Goal: Information Seeking & Learning: Learn about a topic

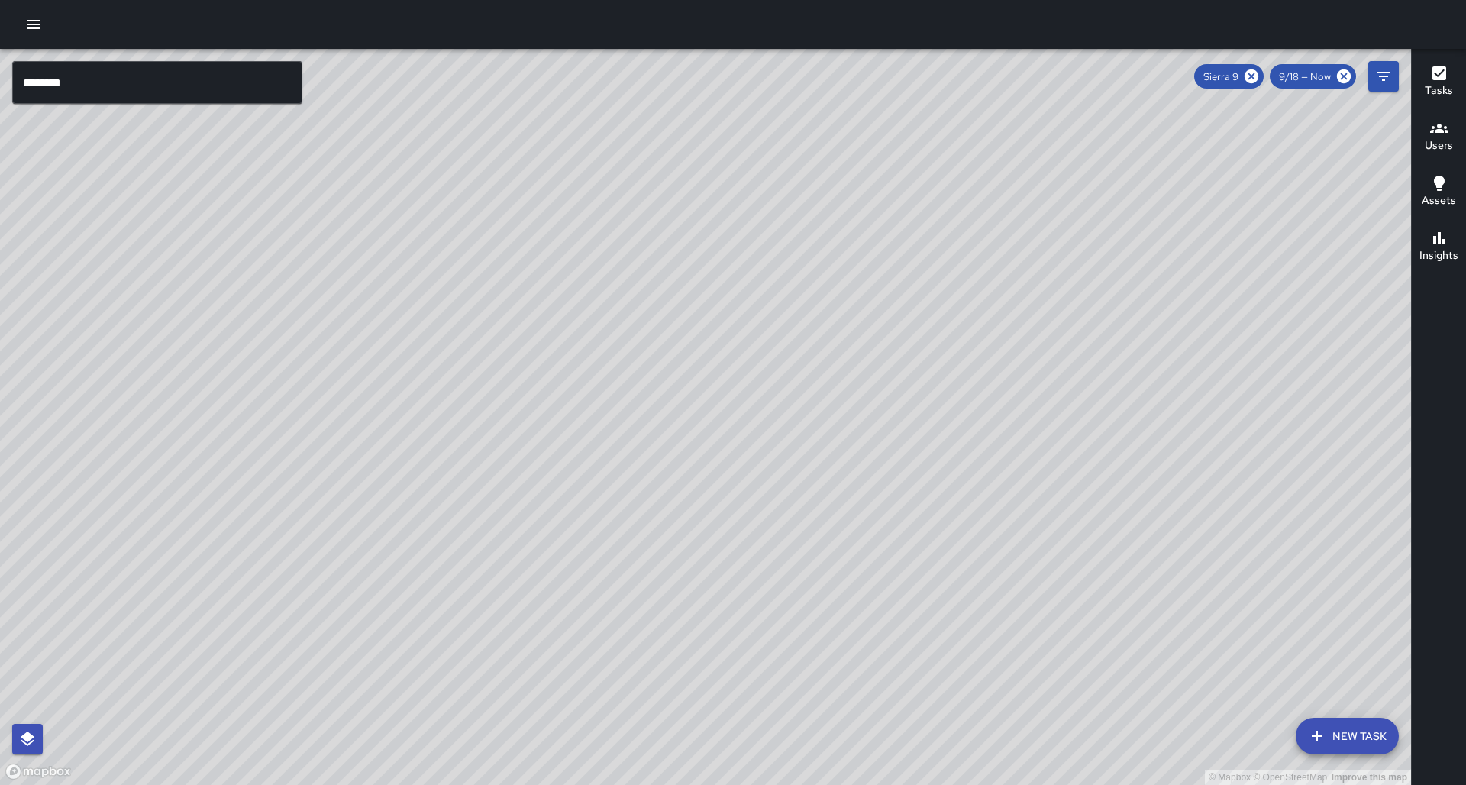
scroll to position [21, 0]
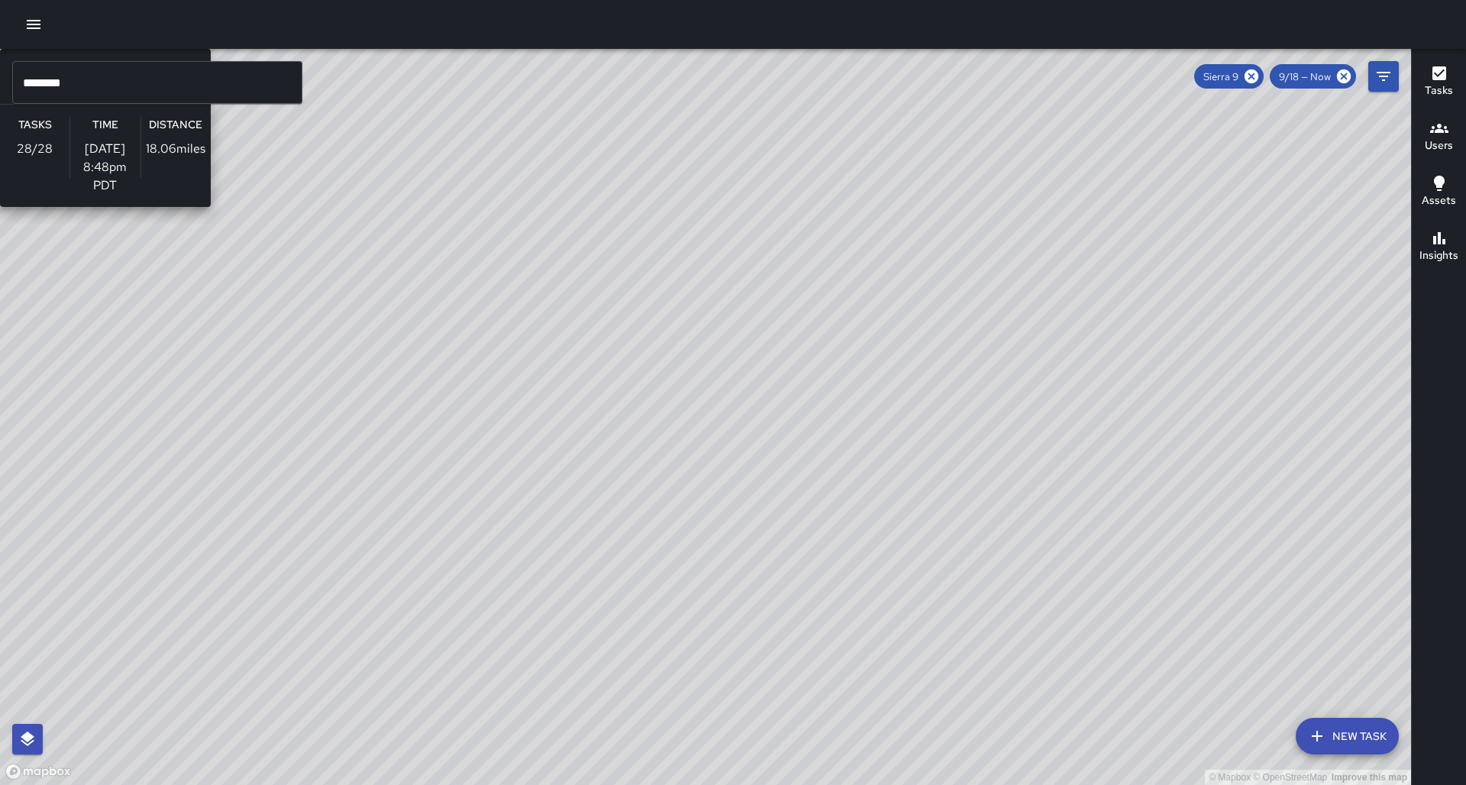
click at [934, 257] on div "© Mapbox © OpenStreetMap Improve this map S9 Sierra 9 Supervisor Tasks 28 / 28 …" at bounding box center [705, 417] width 1411 height 736
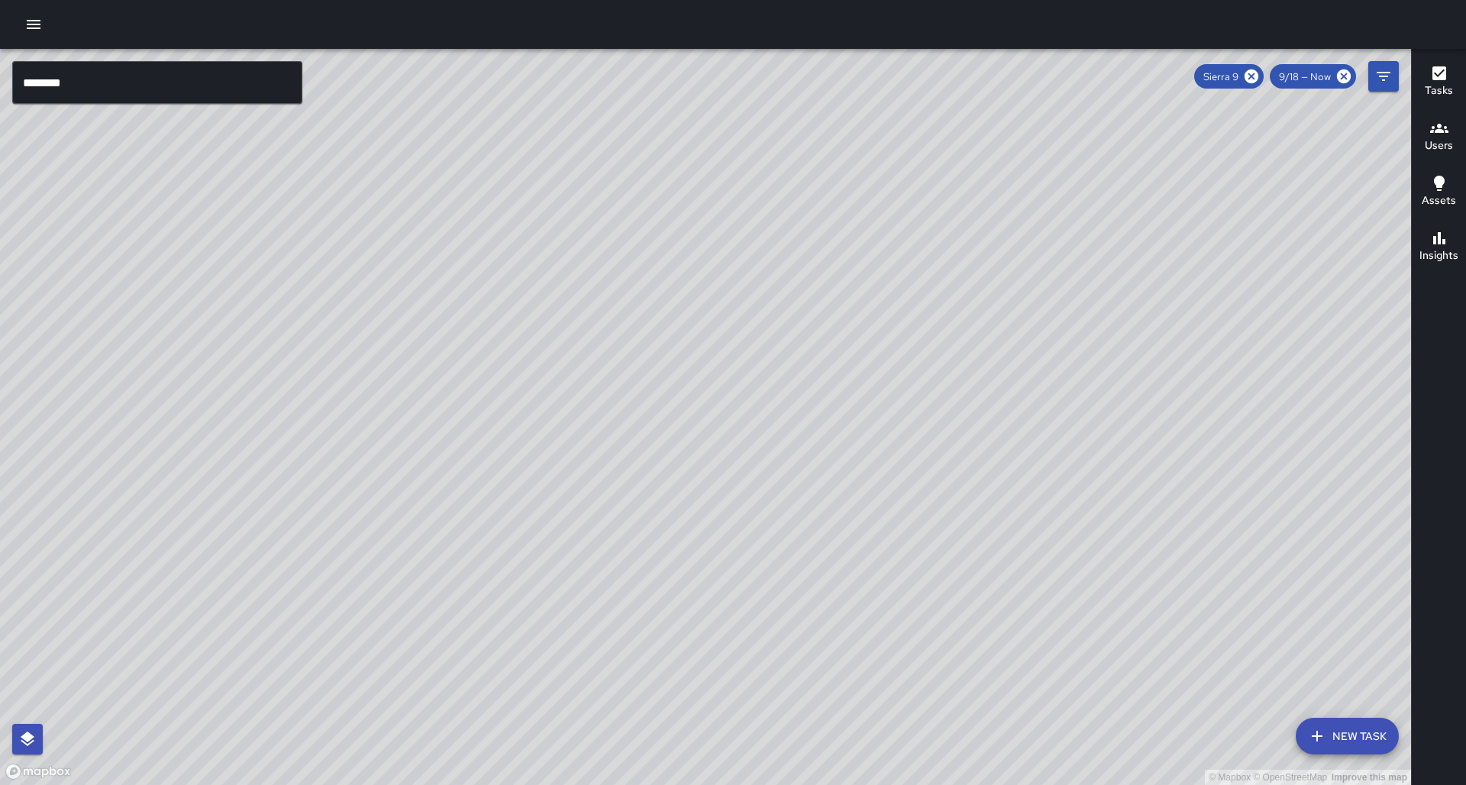
drag, startPoint x: 586, startPoint y: 220, endPoint x: 515, endPoint y: 292, distance: 101.5
click at [515, 292] on div "© Mapbox © OpenStreetMap Improve this map" at bounding box center [705, 417] width 1411 height 736
click at [73, 83] on input "********" at bounding box center [157, 82] width 290 height 43
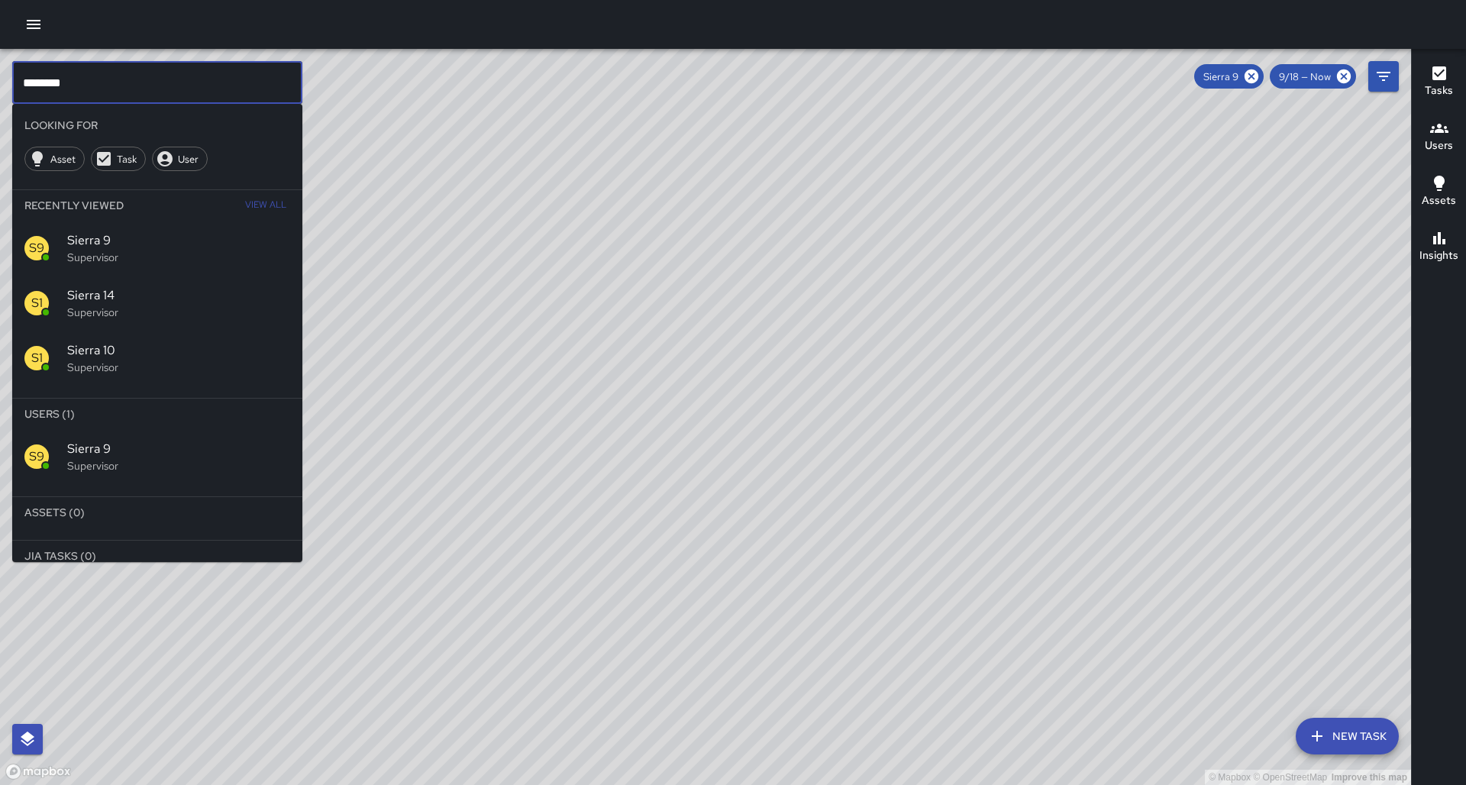
click at [184, 341] on span "Sierra 10" at bounding box center [178, 350] width 223 height 18
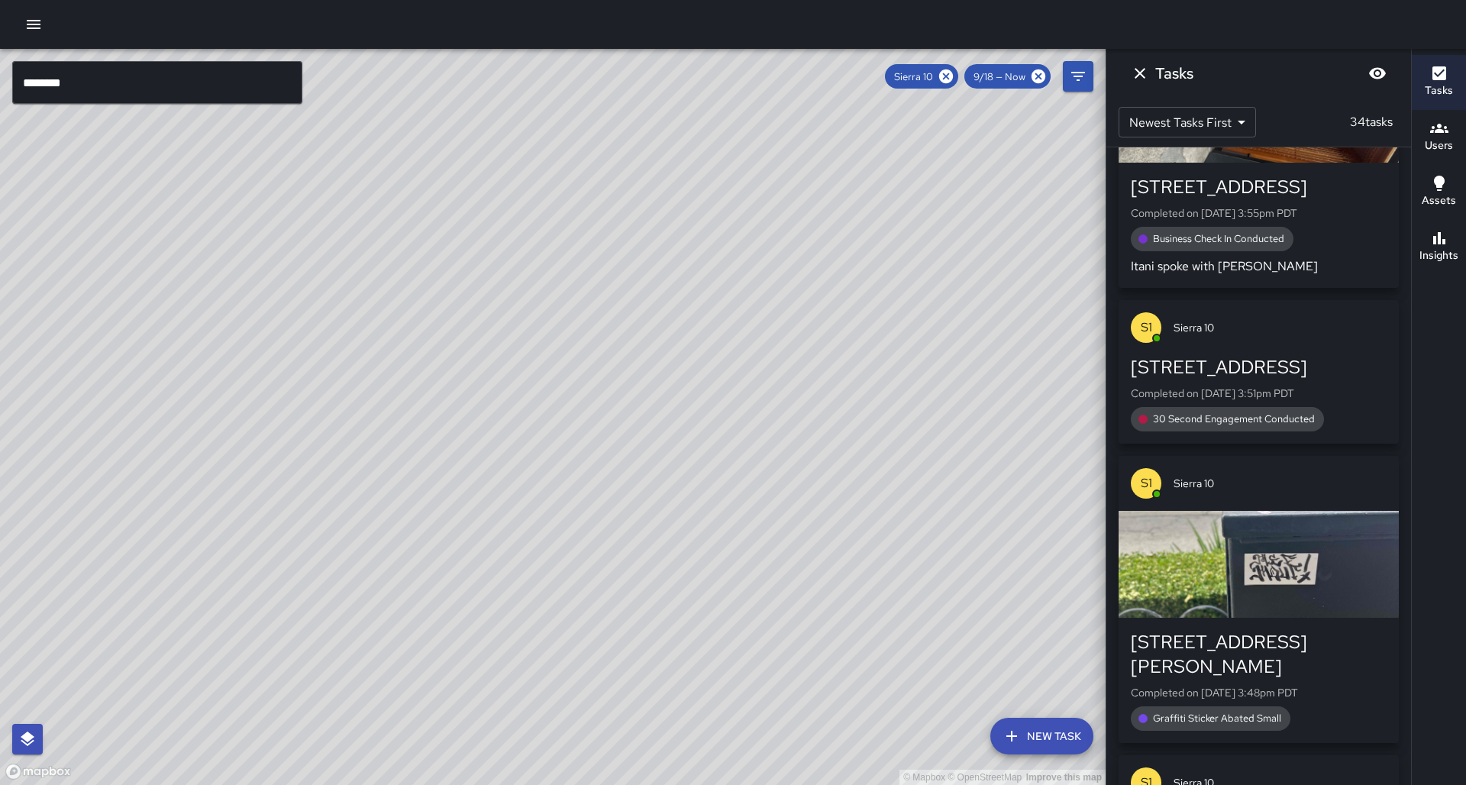
drag, startPoint x: 395, startPoint y: 396, endPoint x: 549, endPoint y: 292, distance: 185.3
click at [570, 273] on div "© Mapbox © OpenStreetMap Improve this map" at bounding box center [552, 417] width 1105 height 736
drag, startPoint x: 453, startPoint y: 450, endPoint x: 442, endPoint y: 365, distance: 86.3
click at [463, 308] on div "© Mapbox © OpenStreetMap Improve this map" at bounding box center [552, 417] width 1105 height 736
click at [1419, 255] on button "Insights" at bounding box center [1438, 247] width 54 height 55
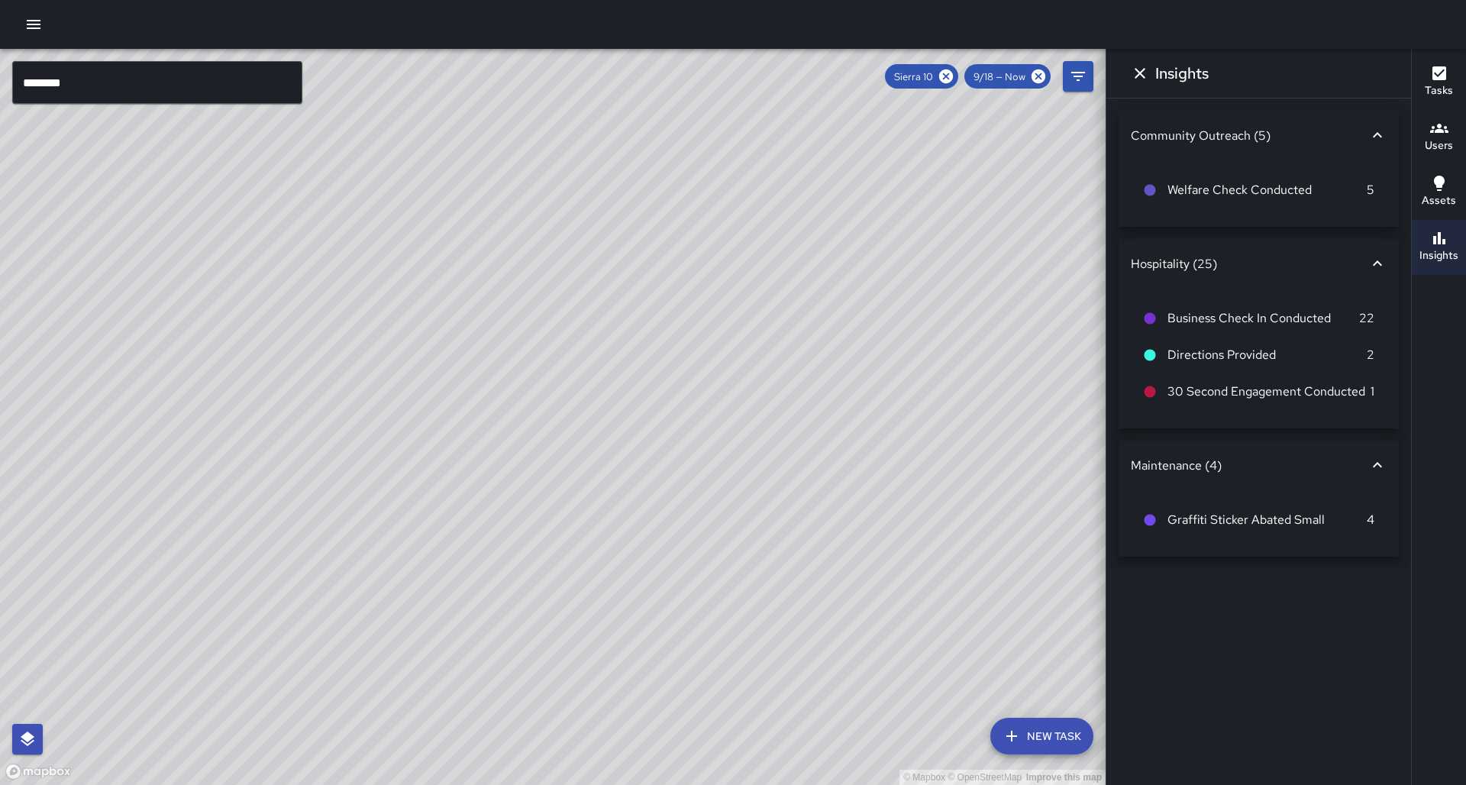
click at [1143, 82] on button "Dismiss" at bounding box center [1139, 73] width 31 height 31
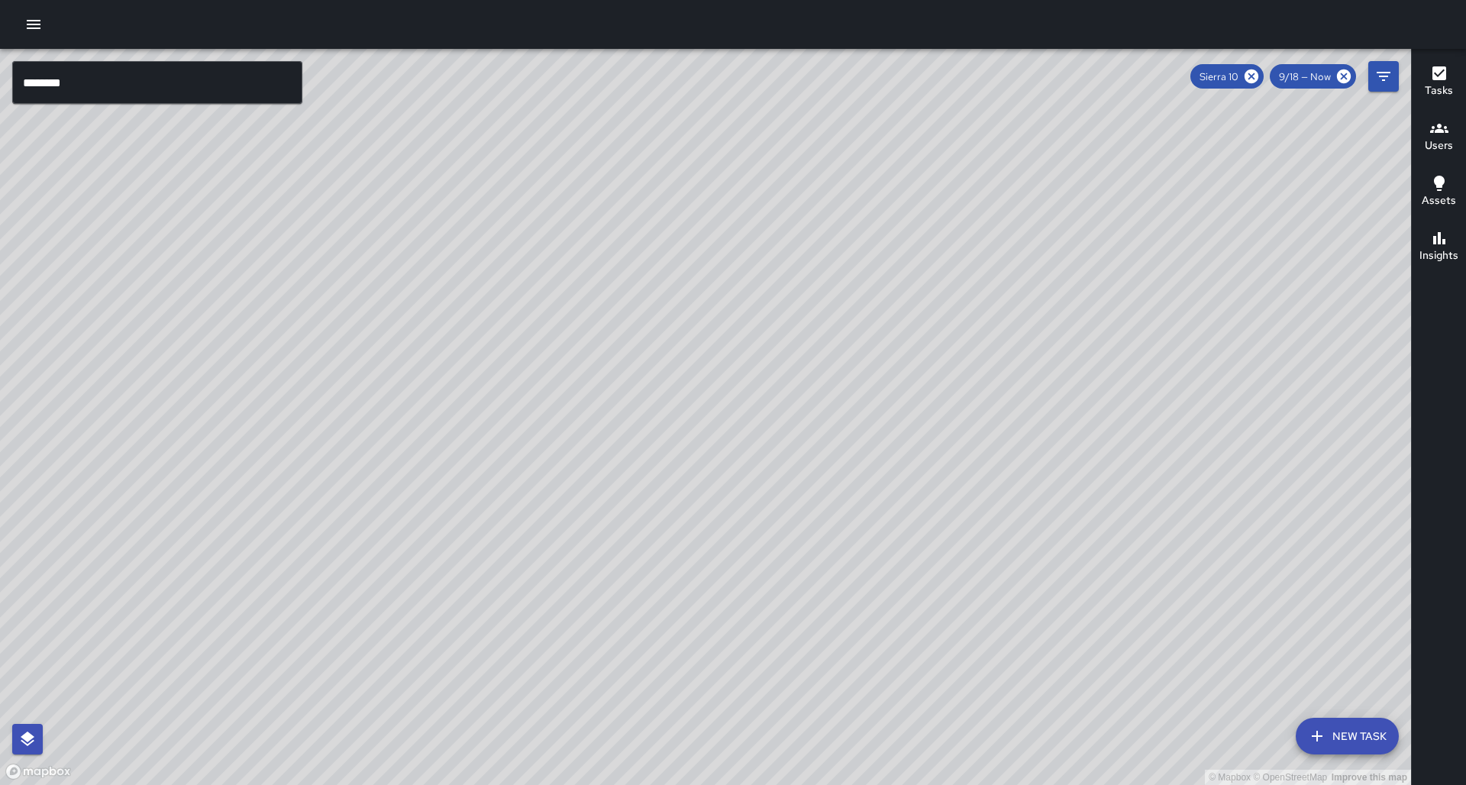
drag, startPoint x: 850, startPoint y: 362, endPoint x: 874, endPoint y: 285, distance: 80.9
click at [875, 285] on div "© Mapbox © OpenStreetMap Improve this map" at bounding box center [705, 417] width 1411 height 736
drag, startPoint x: 657, startPoint y: 323, endPoint x: 544, endPoint y: 422, distance: 150.4
click at [544, 422] on div "© Mapbox © OpenStreetMap Improve this map" at bounding box center [705, 417] width 1411 height 736
drag, startPoint x: 582, startPoint y: 418, endPoint x: 553, endPoint y: 386, distance: 43.2
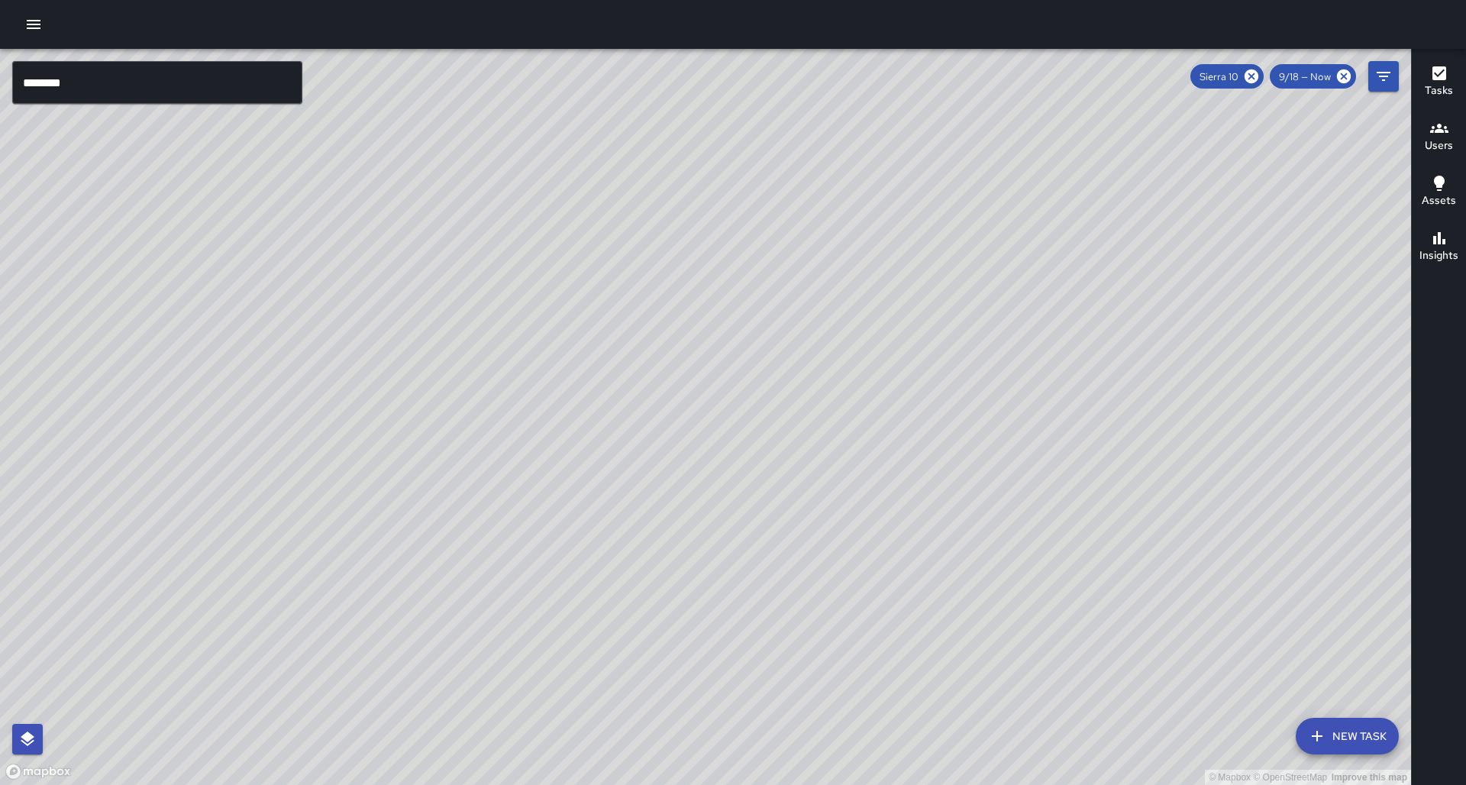
click at [553, 386] on div "© Mapbox © OpenStreetMap Improve this map" at bounding box center [705, 417] width 1411 height 736
drag, startPoint x: 483, startPoint y: 483, endPoint x: 563, endPoint y: 290, distance: 209.1
click at [563, 290] on div "© Mapbox © OpenStreetMap Improve this map" at bounding box center [705, 417] width 1411 height 736
drag, startPoint x: 363, startPoint y: 420, endPoint x: 569, endPoint y: 436, distance: 206.0
click at [583, 426] on div "© Mapbox © OpenStreetMap Improve this map S1 Sierra 10 Supervisor Tasks 34 / 34…" at bounding box center [705, 417] width 1411 height 736
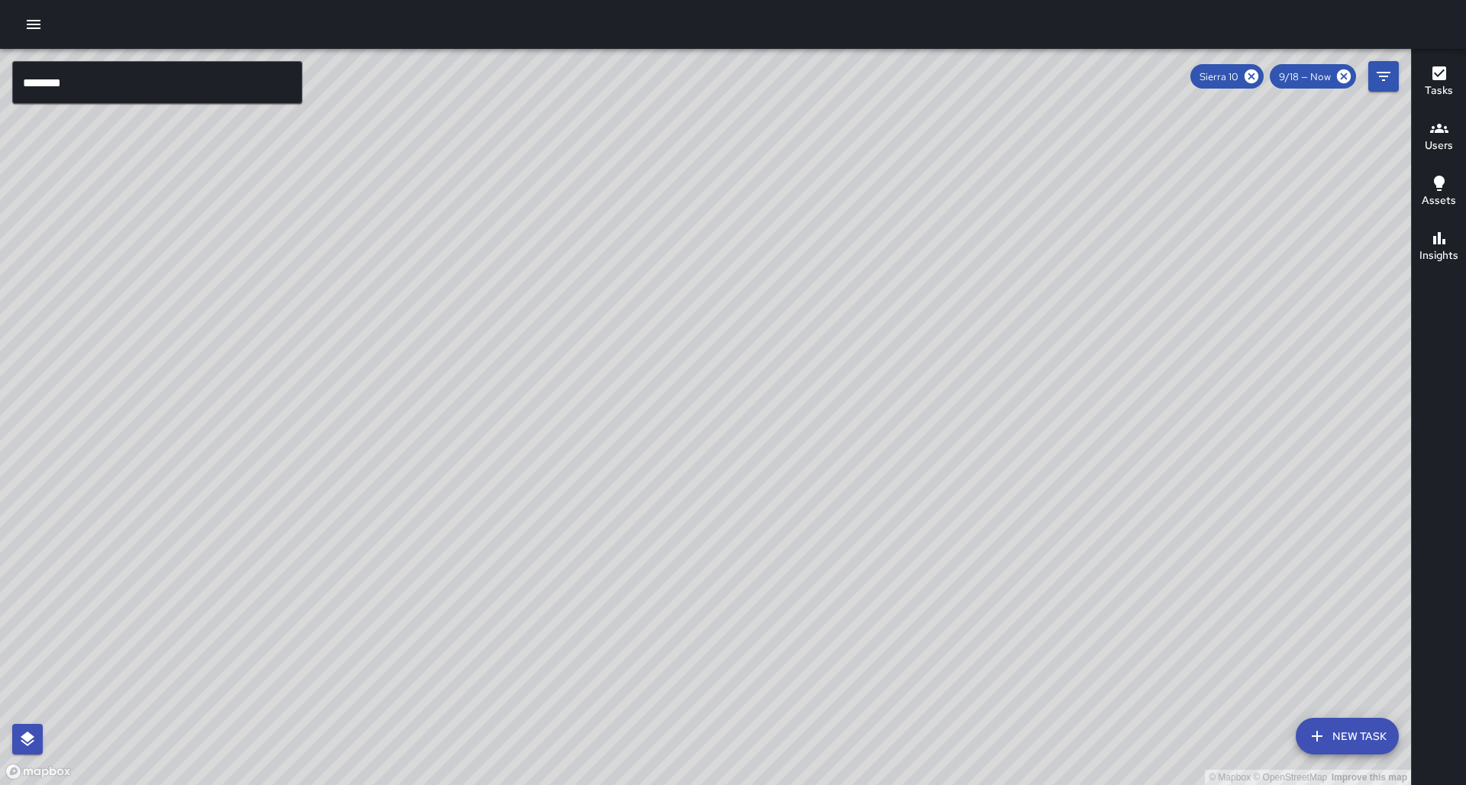
click at [1453, 276] on div "Tasks Users Assets Insights" at bounding box center [1438, 417] width 55 height 736
click at [1436, 256] on h6 "Insights" at bounding box center [1438, 255] width 39 height 17
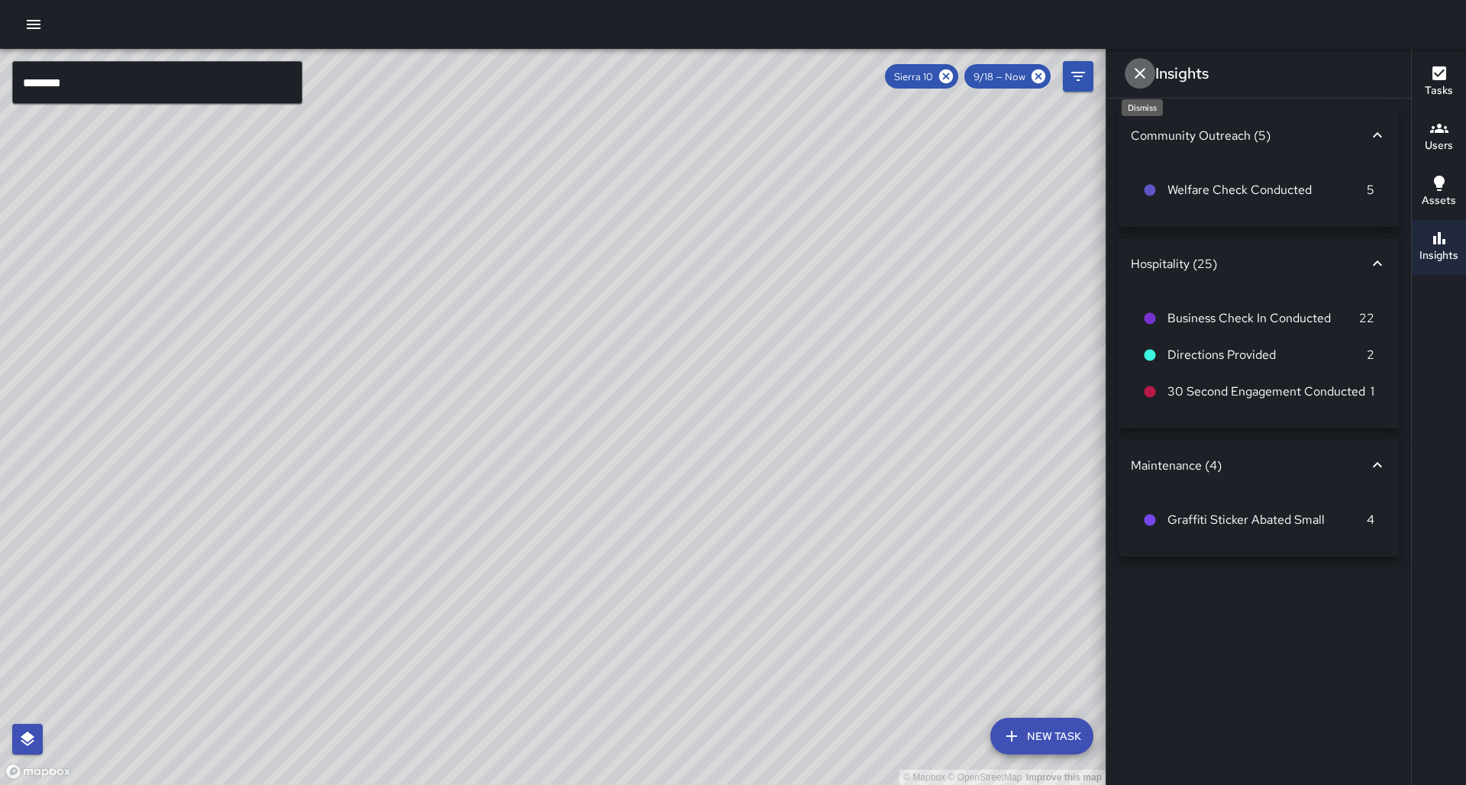
click at [1139, 81] on icon "Dismiss" at bounding box center [1140, 73] width 18 height 18
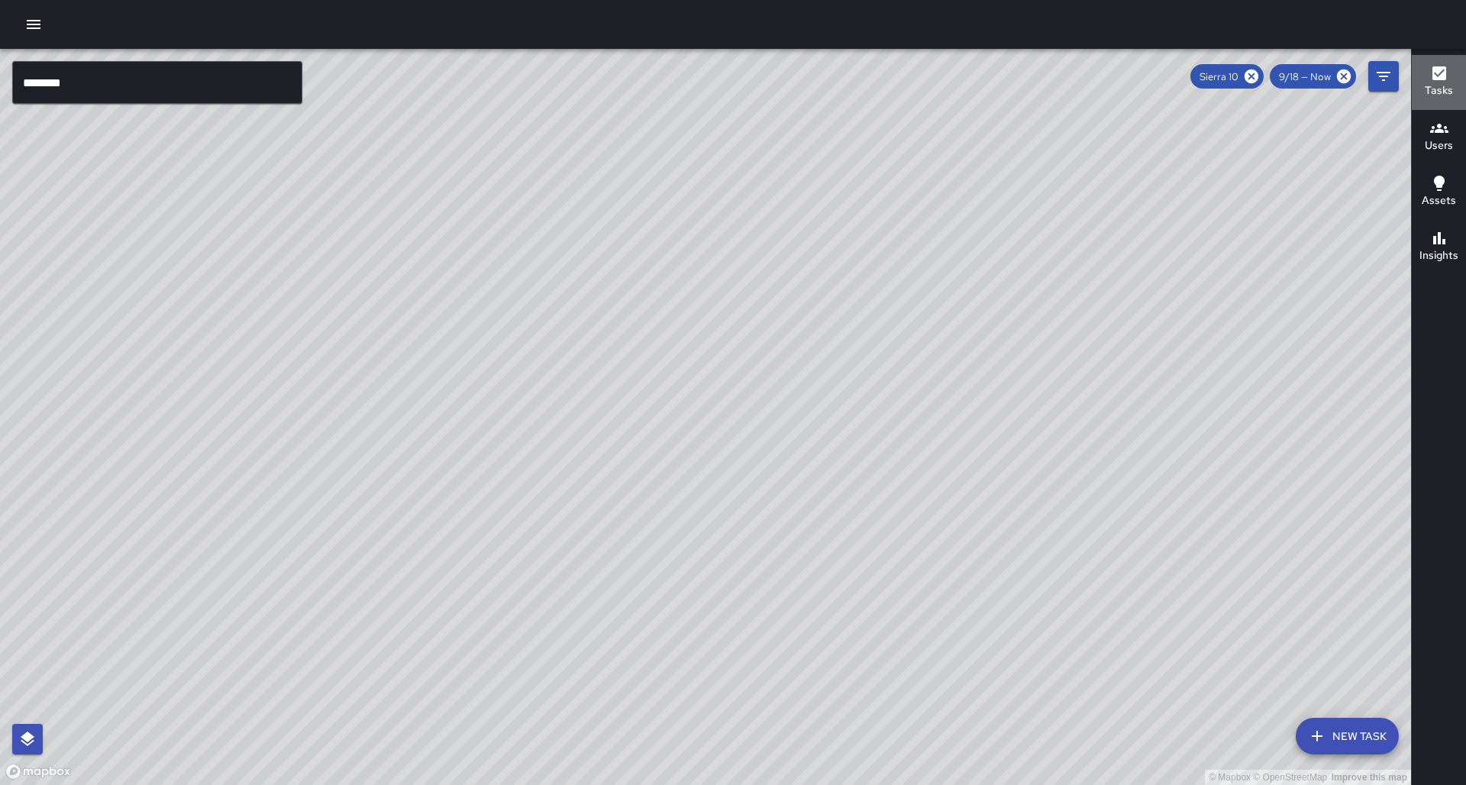
click at [1443, 73] on icon "button" at bounding box center [1439, 73] width 14 height 14
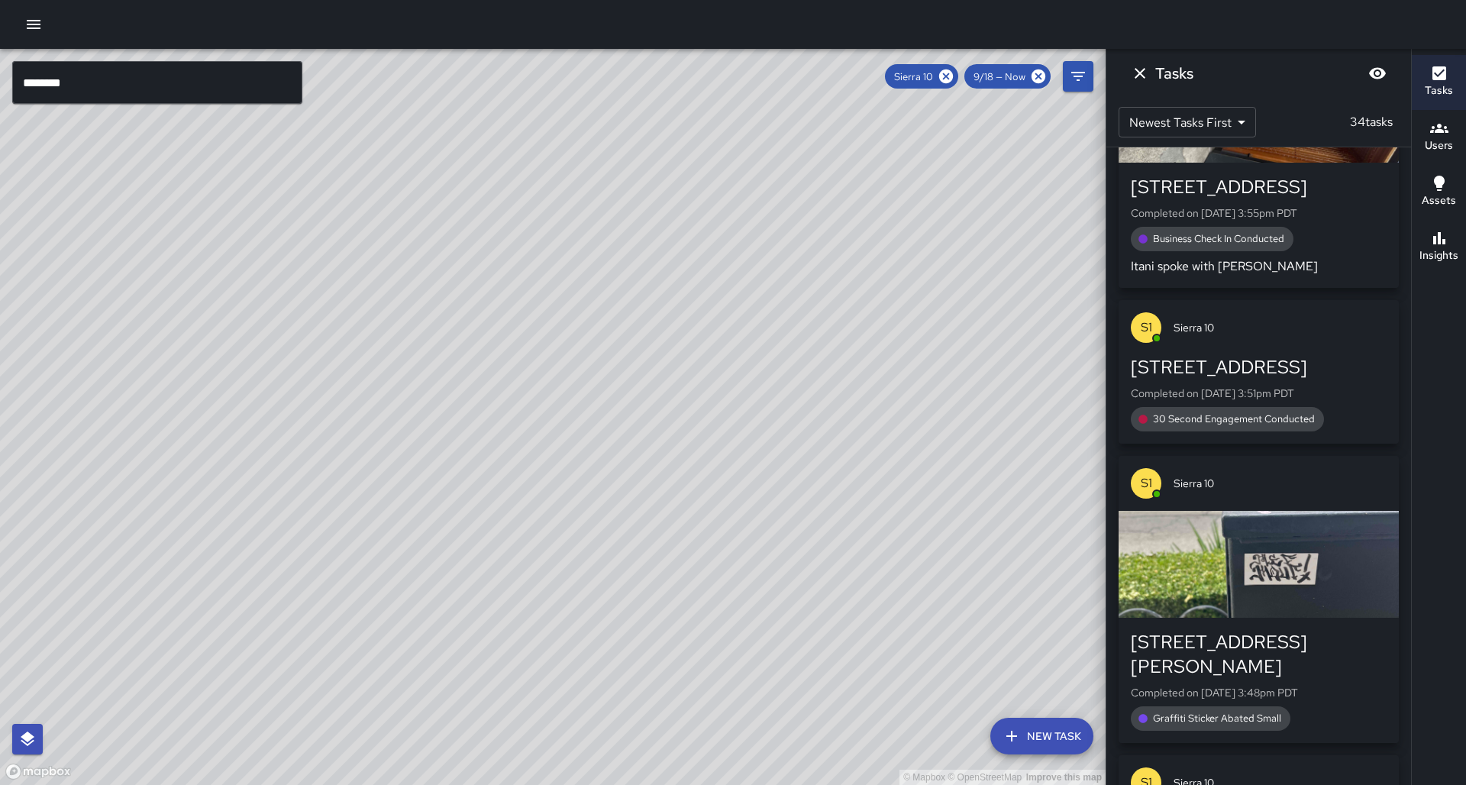
drag, startPoint x: 409, startPoint y: 262, endPoint x: 417, endPoint y: 228, distance: 34.4
click at [417, 228] on div "© Mapbox © OpenStreetMap Improve this map" at bounding box center [552, 417] width 1105 height 736
drag, startPoint x: 302, startPoint y: 367, endPoint x: 218, endPoint y: 349, distance: 85.2
click at [218, 349] on div "© Mapbox © OpenStreetMap Improve this map" at bounding box center [552, 417] width 1105 height 736
drag, startPoint x: 266, startPoint y: 349, endPoint x: 288, endPoint y: 349, distance: 21.4
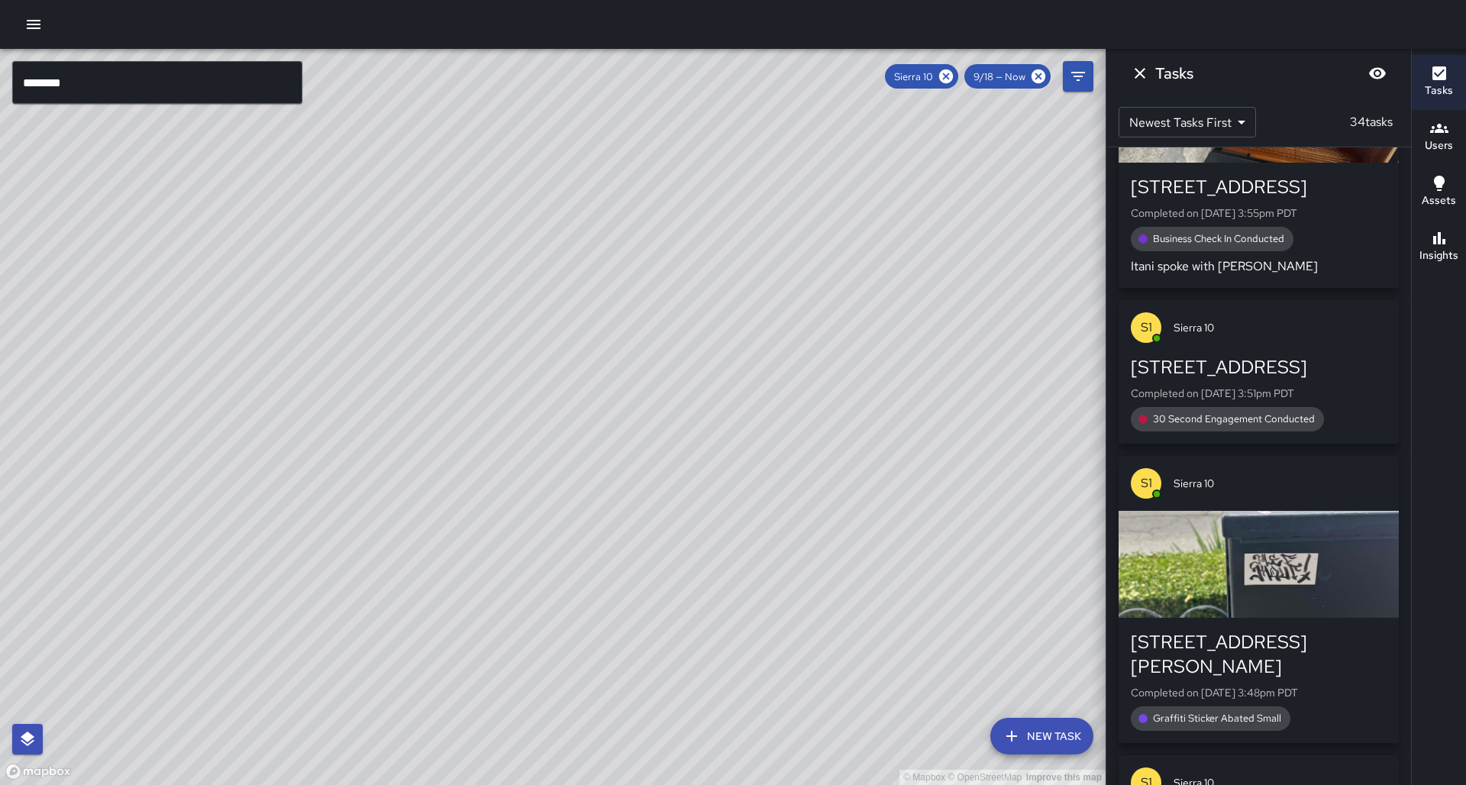
click at [288, 349] on div "© Mapbox © OpenStreetMap Improve this map" at bounding box center [552, 417] width 1105 height 736
drag, startPoint x: 143, startPoint y: 378, endPoint x: 186, endPoint y: 385, distance: 44.1
click at [186, 385] on div "© Mapbox © OpenStreetMap Improve this map" at bounding box center [552, 417] width 1105 height 736
drag, startPoint x: 223, startPoint y: 434, endPoint x: 275, endPoint y: 350, distance: 98.1
click at [275, 350] on div "© Mapbox © OpenStreetMap Improve this map" at bounding box center [552, 417] width 1105 height 736
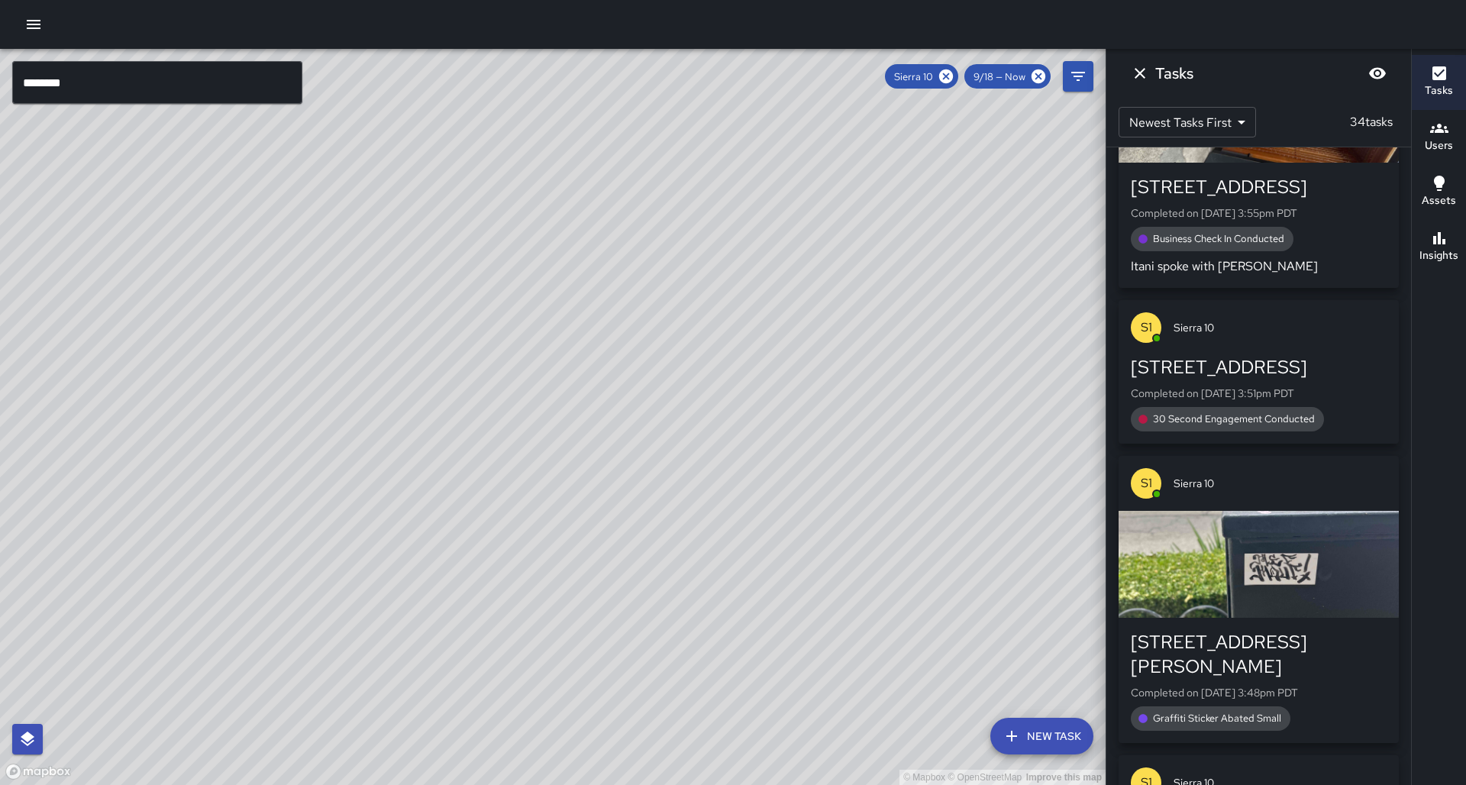
drag, startPoint x: 269, startPoint y: 373, endPoint x: 281, endPoint y: 349, distance: 26.3
click at [281, 349] on div "© Mapbox © OpenStreetMap Improve this map" at bounding box center [552, 417] width 1105 height 736
drag, startPoint x: 264, startPoint y: 406, endPoint x: 330, endPoint y: 381, distance: 70.3
click at [305, 388] on div "© Mapbox © OpenStreetMap Improve this map" at bounding box center [552, 417] width 1105 height 736
drag, startPoint x: 305, startPoint y: 544, endPoint x: 237, endPoint y: 682, distance: 154.0
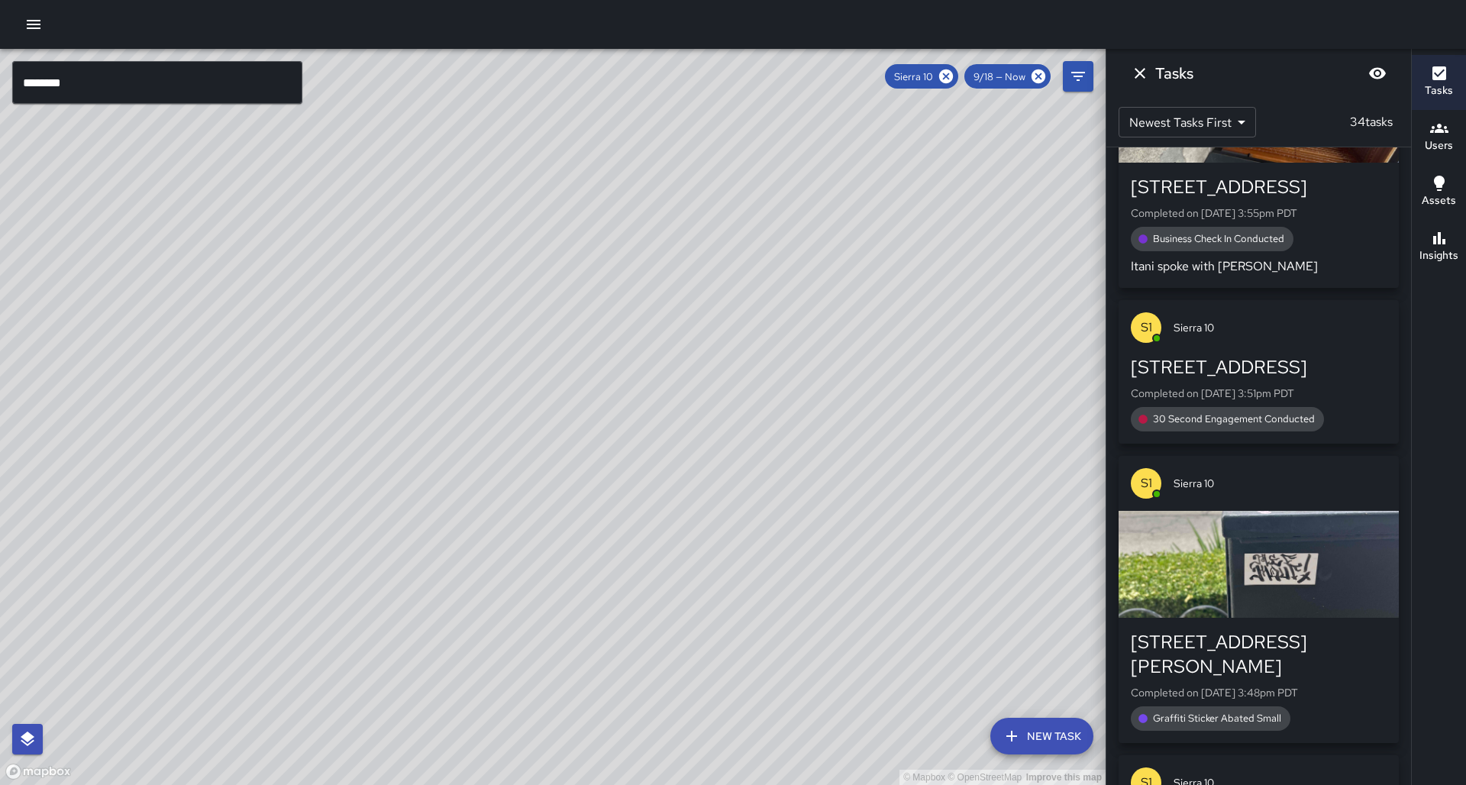
click at [237, 682] on div "© Mapbox © OpenStreetMap Improve this map" at bounding box center [552, 417] width 1105 height 736
drag, startPoint x: 350, startPoint y: 457, endPoint x: 322, endPoint y: 516, distance: 65.9
click at [322, 516] on div "© Mapbox © OpenStreetMap Improve this map" at bounding box center [552, 417] width 1105 height 736
click at [103, 90] on input "********" at bounding box center [157, 82] width 290 height 43
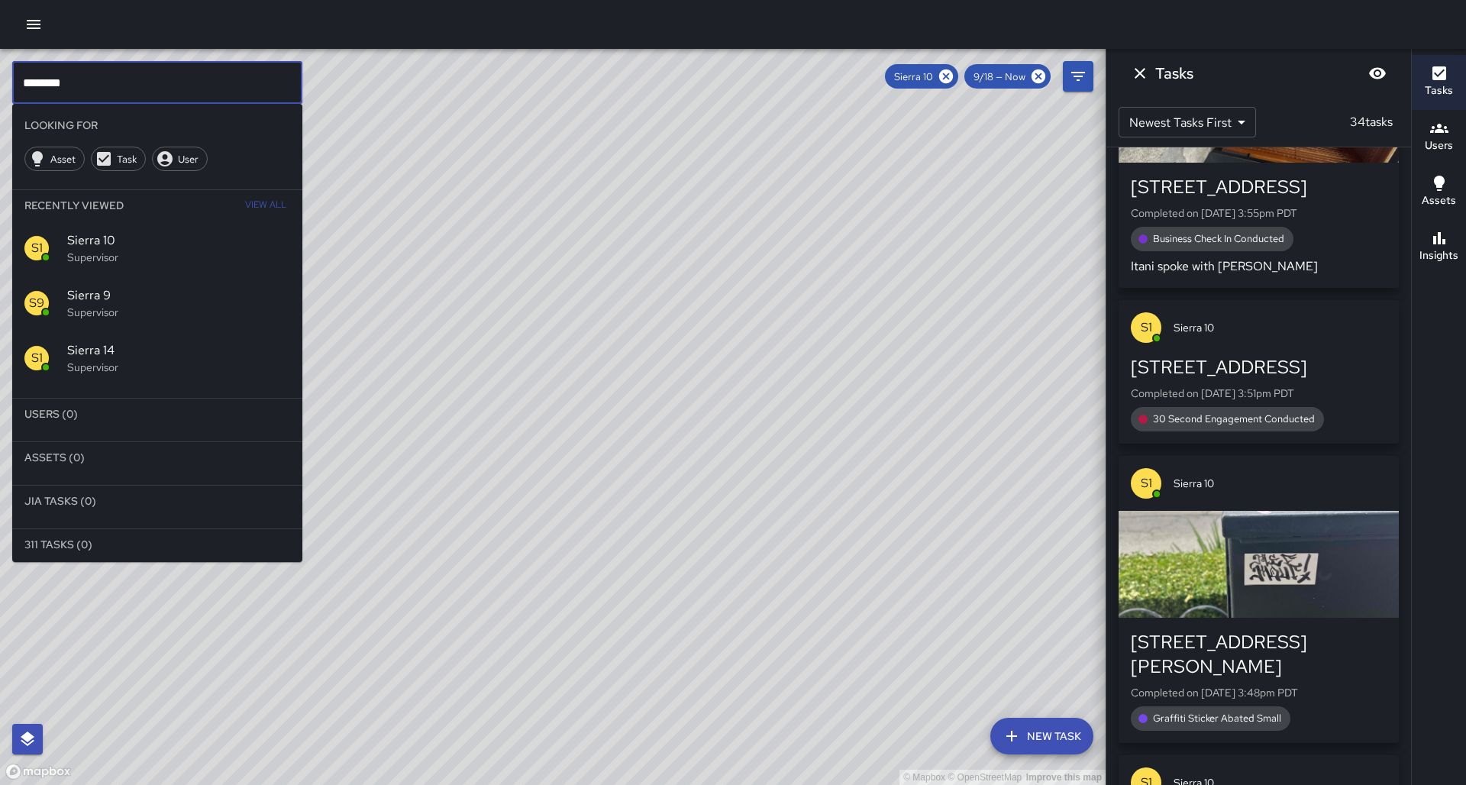
click at [122, 286] on span "Sierra 9" at bounding box center [178, 295] width 223 height 18
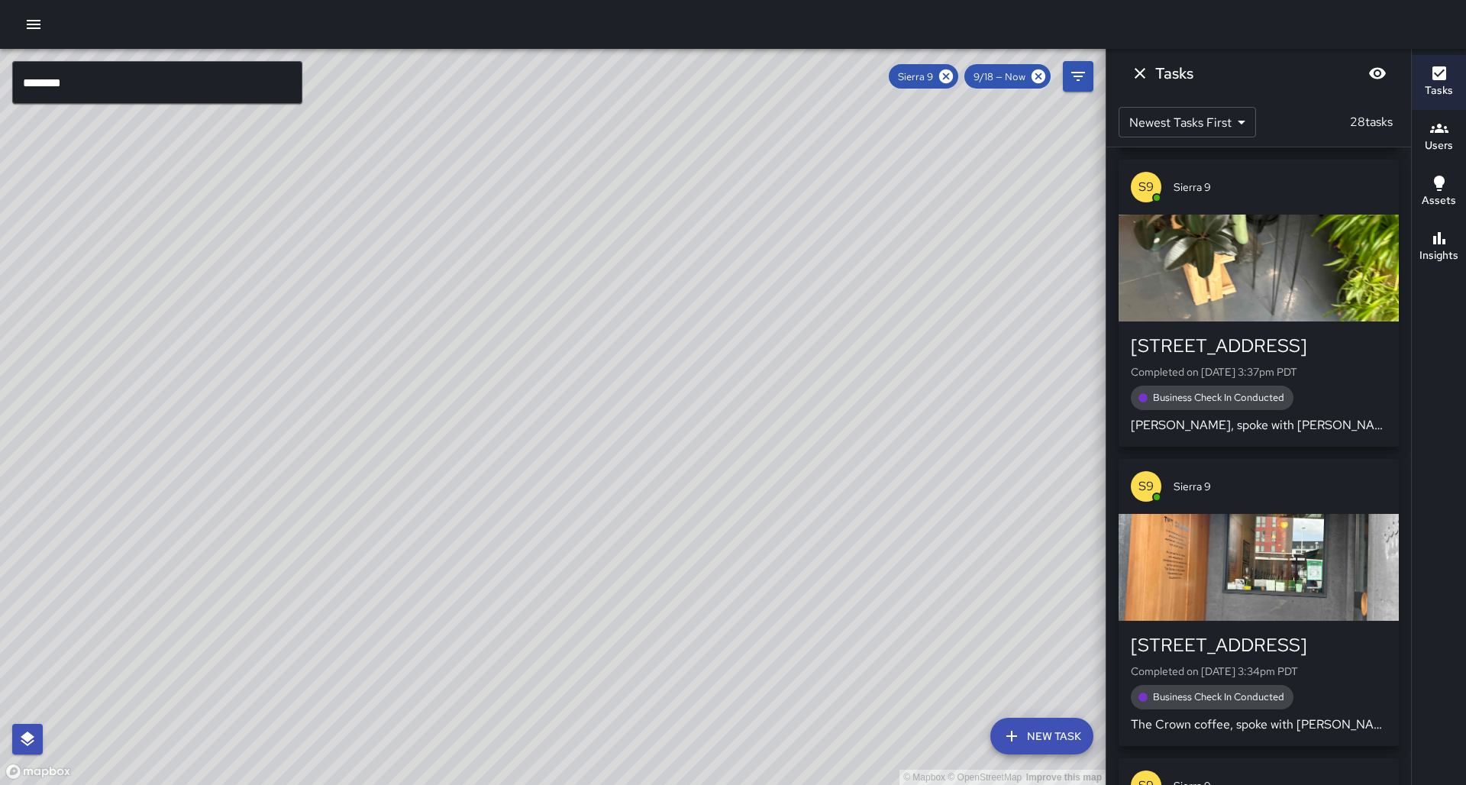
drag, startPoint x: 286, startPoint y: 317, endPoint x: 337, endPoint y: 413, distance: 109.3
click at [180, 469] on div "© Mapbox © OpenStreetMap Improve this map" at bounding box center [552, 417] width 1105 height 736
click at [1444, 247] on icon "button" at bounding box center [1439, 238] width 18 height 18
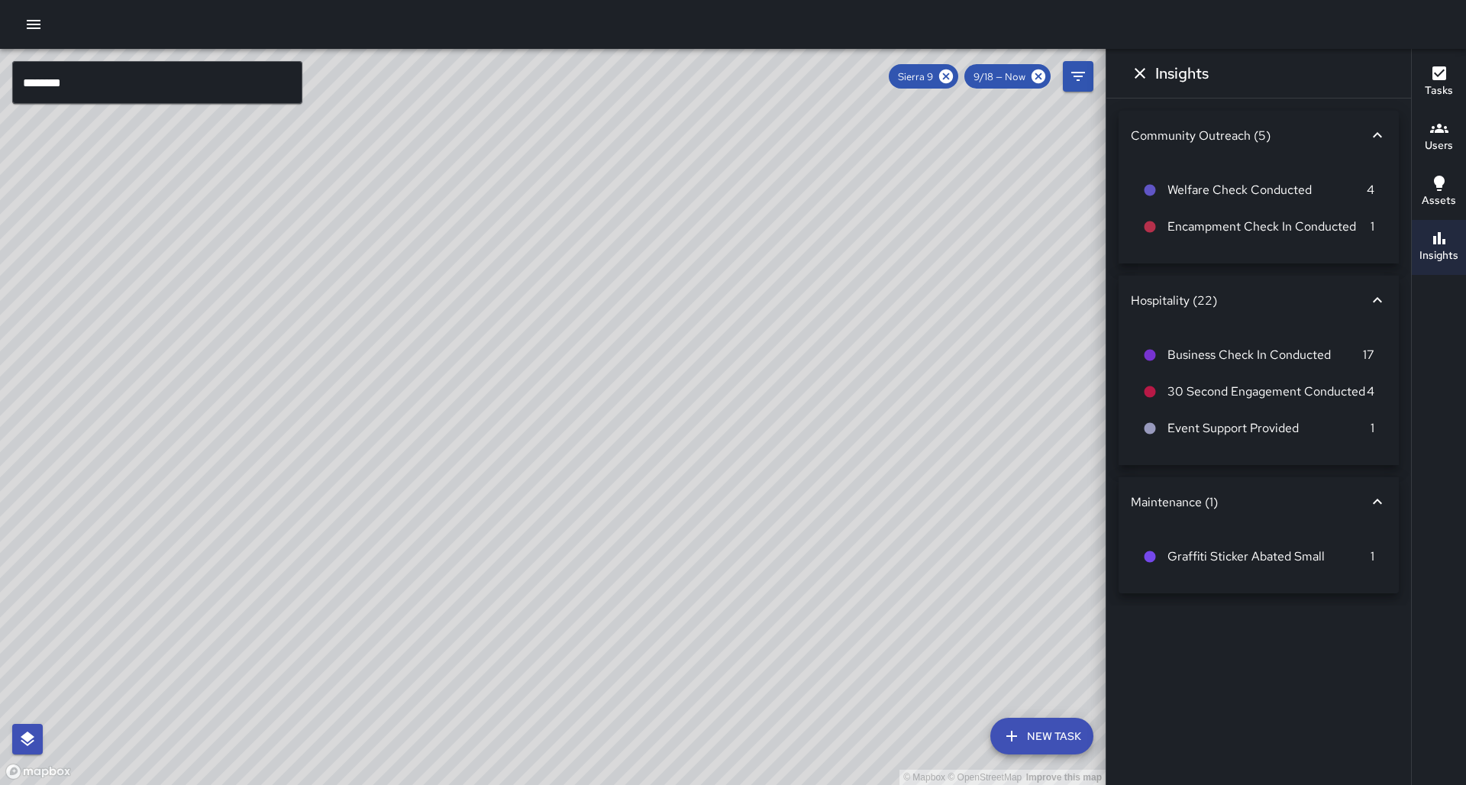
click at [1144, 73] on icon "Dismiss" at bounding box center [1140, 73] width 18 height 18
click at [1142, 72] on icon "Dismiss" at bounding box center [1139, 73] width 11 height 11
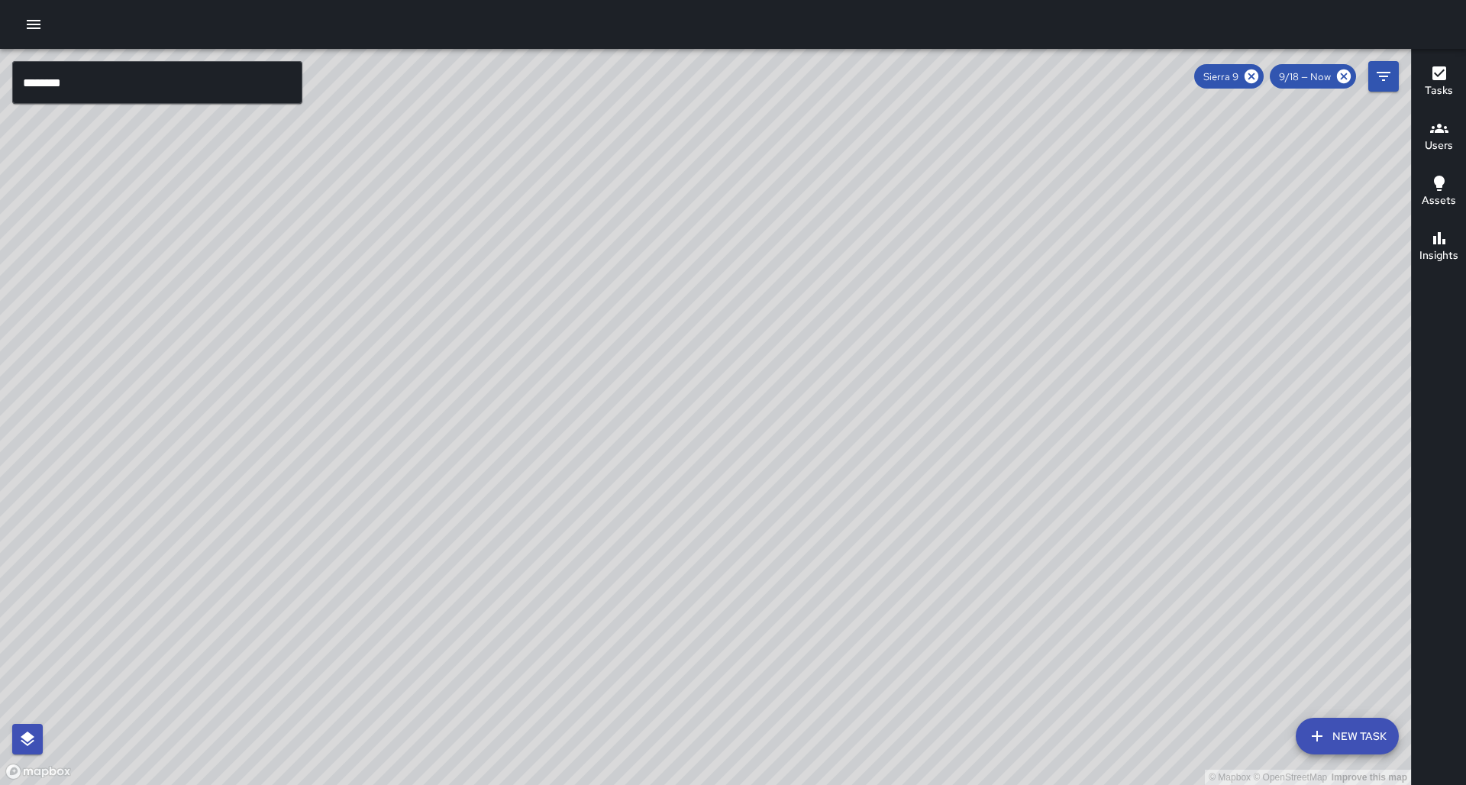
drag, startPoint x: 718, startPoint y: 224, endPoint x: 751, endPoint y: 194, distance: 45.4
click at [751, 194] on div "© Mapbox © OpenStreetMap Improve this map" at bounding box center [705, 417] width 1411 height 736
drag, startPoint x: 618, startPoint y: 316, endPoint x: 611, endPoint y: 291, distance: 26.3
click at [611, 291] on div "© Mapbox © OpenStreetMap Improve this map" at bounding box center [705, 417] width 1411 height 736
click at [1460, 253] on button "Insights" at bounding box center [1438, 247] width 54 height 55
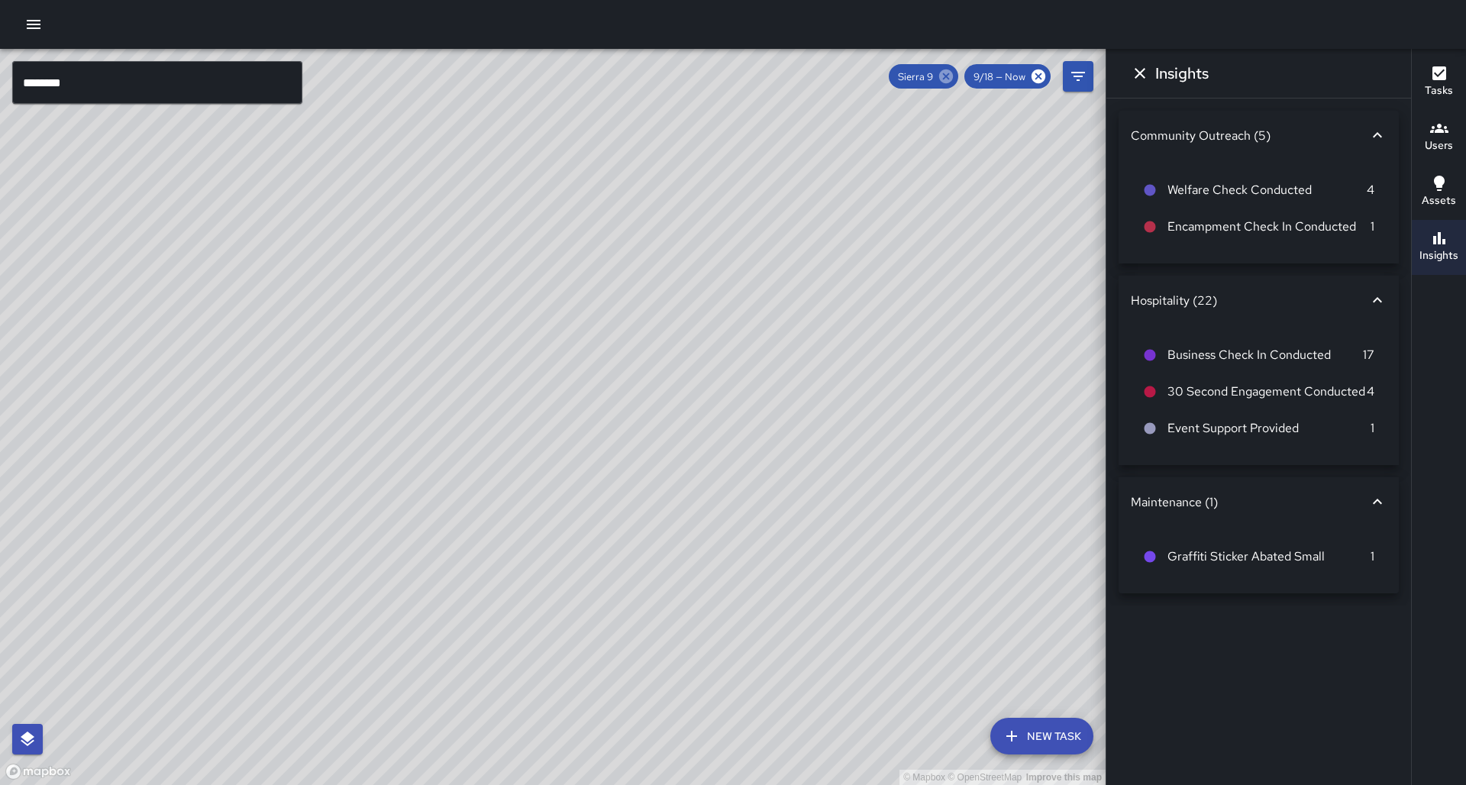
click at [953, 79] on icon at bounding box center [946, 76] width 14 height 14
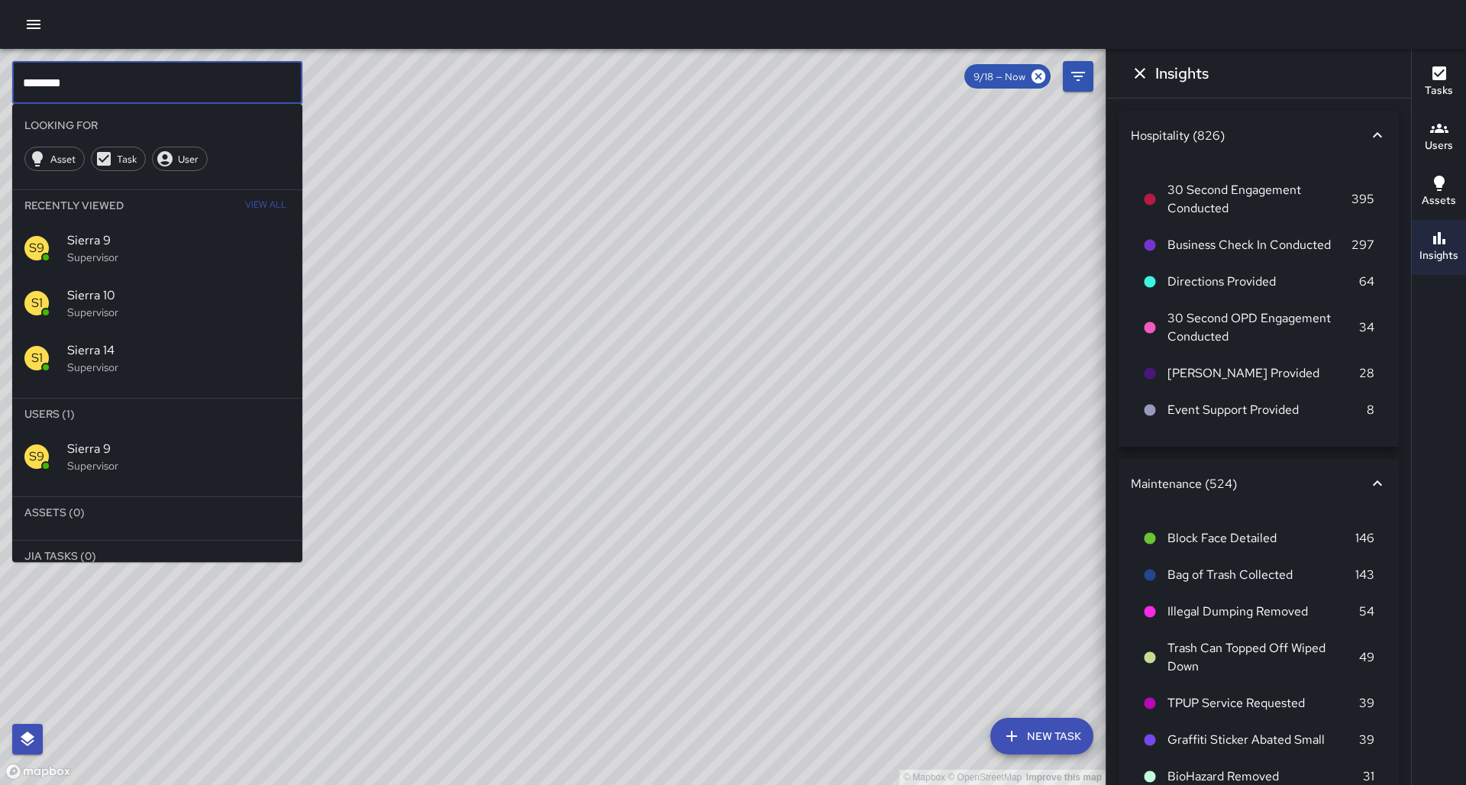
click at [118, 95] on input "********" at bounding box center [157, 82] width 290 height 43
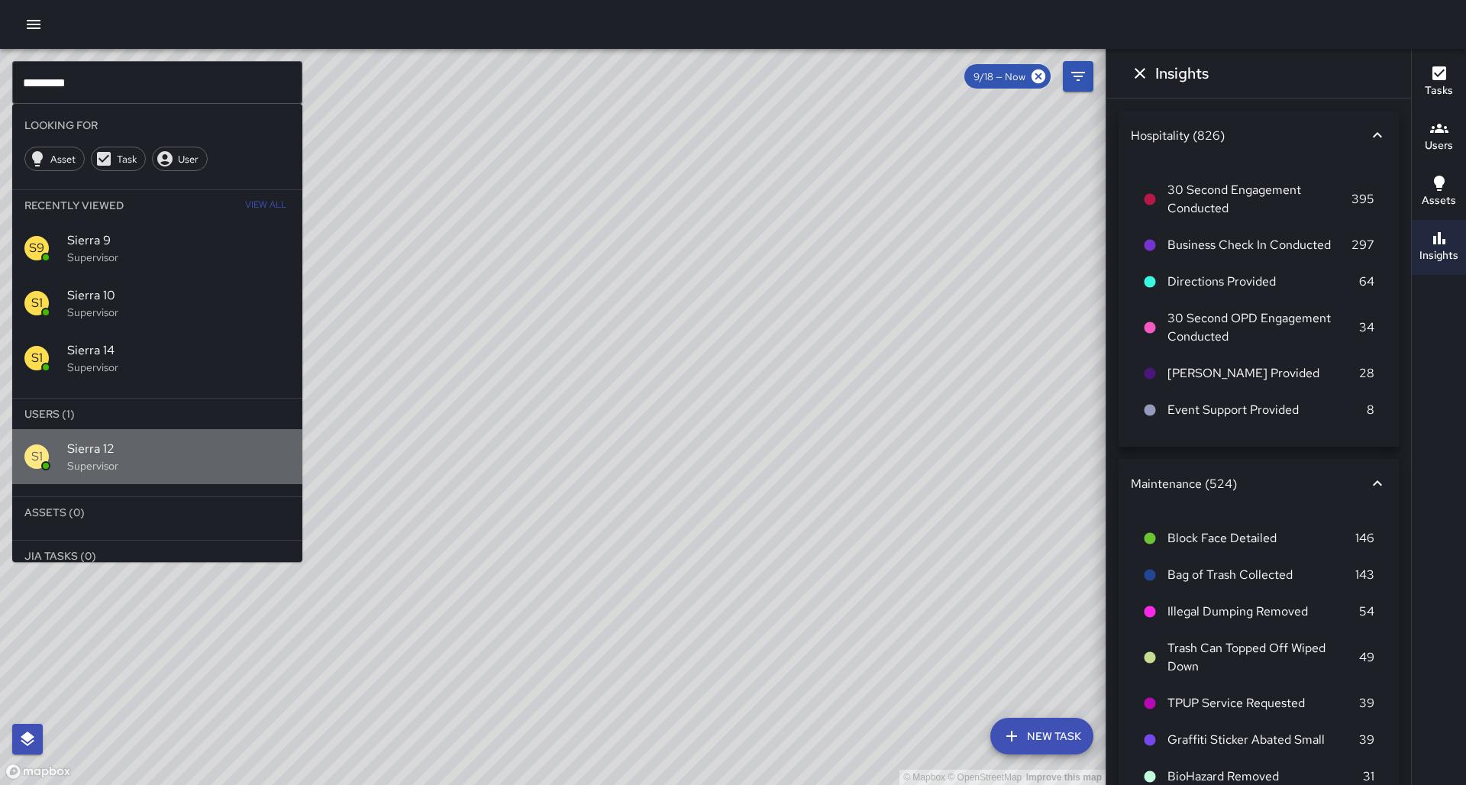
click at [140, 458] on p "Supervisor" at bounding box center [178, 465] width 223 height 15
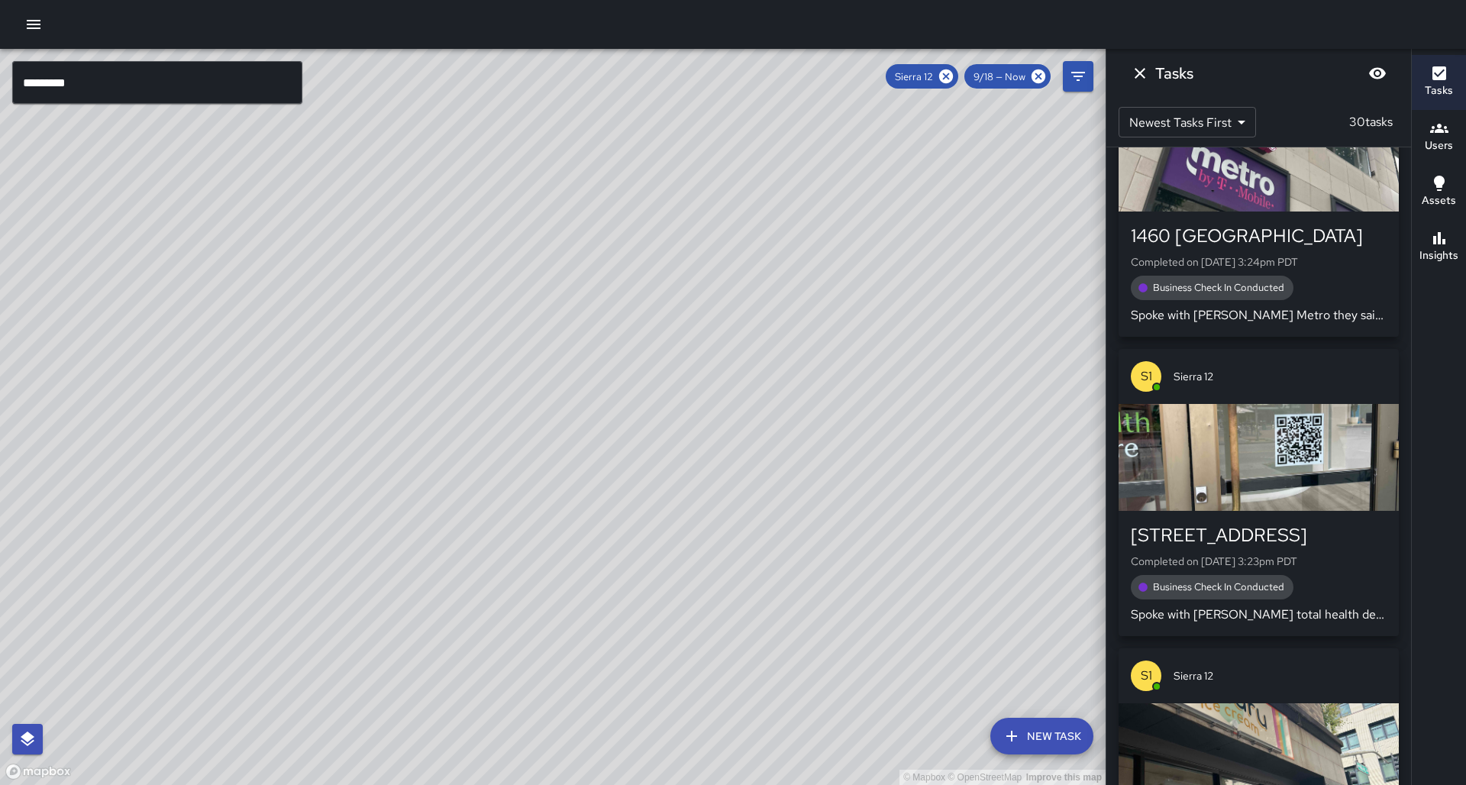
drag, startPoint x: 312, startPoint y: 387, endPoint x: 411, endPoint y: 313, distance: 123.8
click at [404, 184] on div "© Mapbox © OpenStreetMap Improve this map" at bounding box center [552, 417] width 1105 height 736
drag, startPoint x: 417, startPoint y: 457, endPoint x: 434, endPoint y: 413, distance: 46.9
click at [434, 413] on div "© Mapbox © OpenStreetMap Improve this map" at bounding box center [552, 417] width 1105 height 736
click at [1440, 256] on h6 "Insights" at bounding box center [1438, 255] width 39 height 17
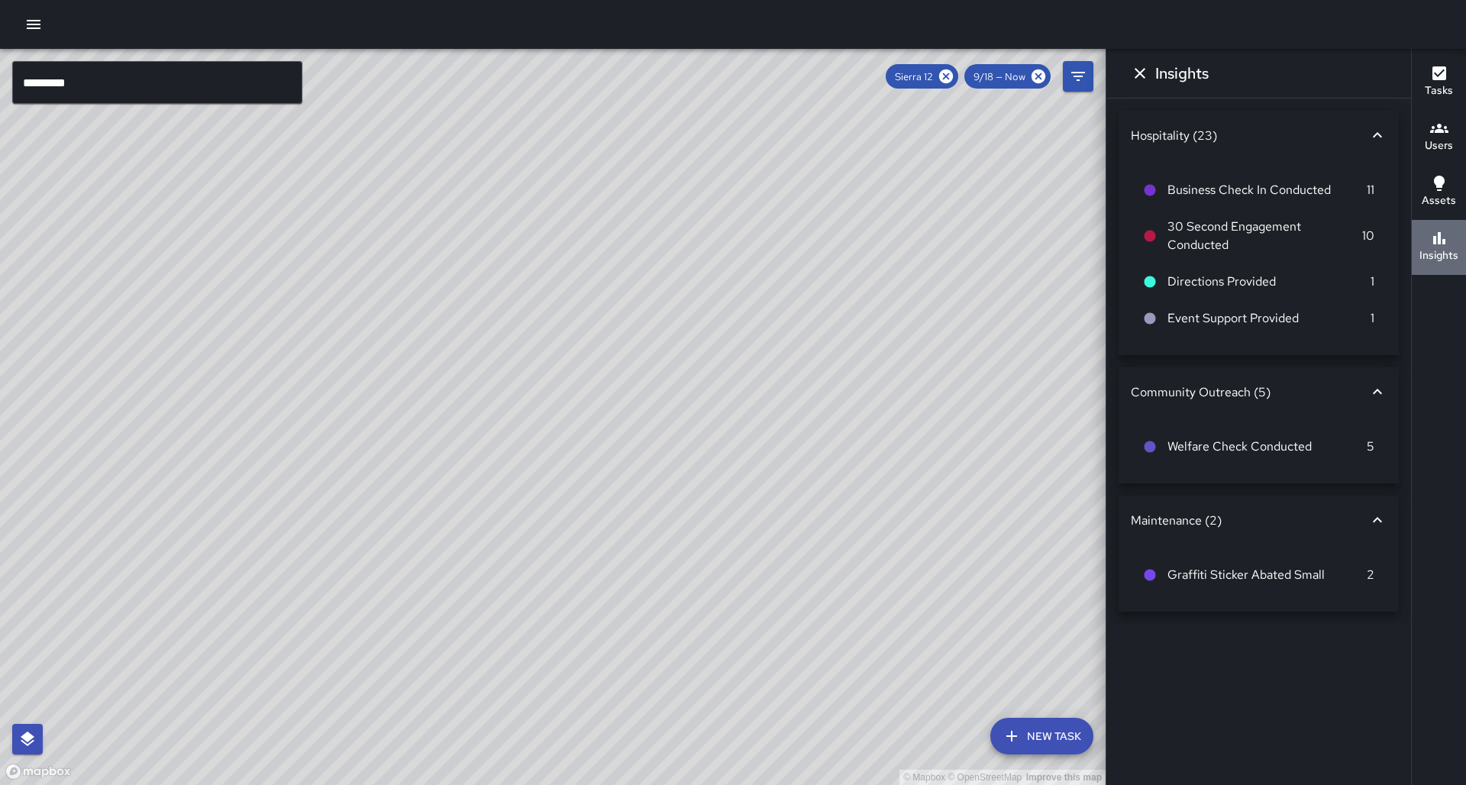
click at [1441, 253] on h6 "Insights" at bounding box center [1438, 255] width 39 height 17
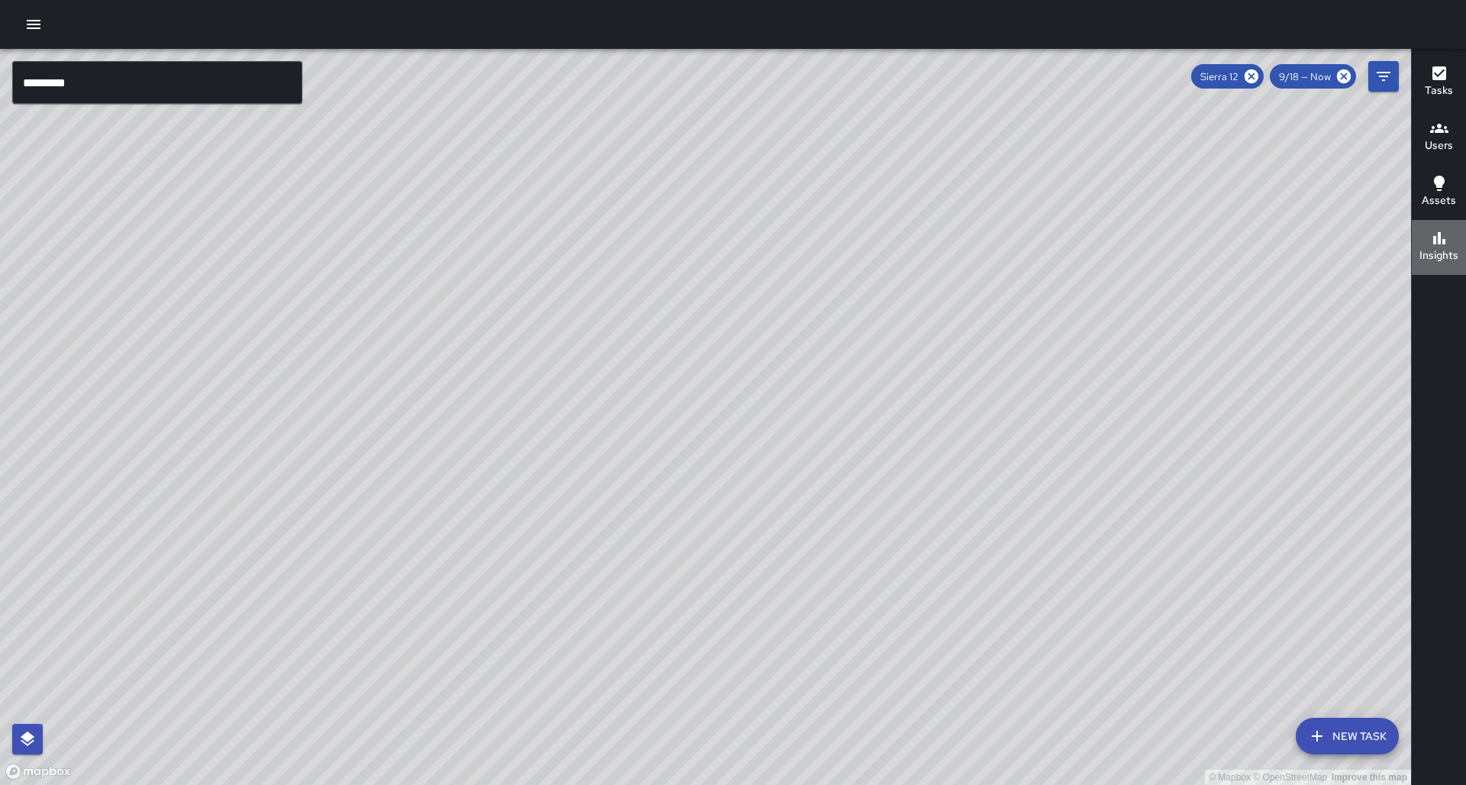
click at [1444, 251] on h6 "Insights" at bounding box center [1438, 255] width 39 height 17
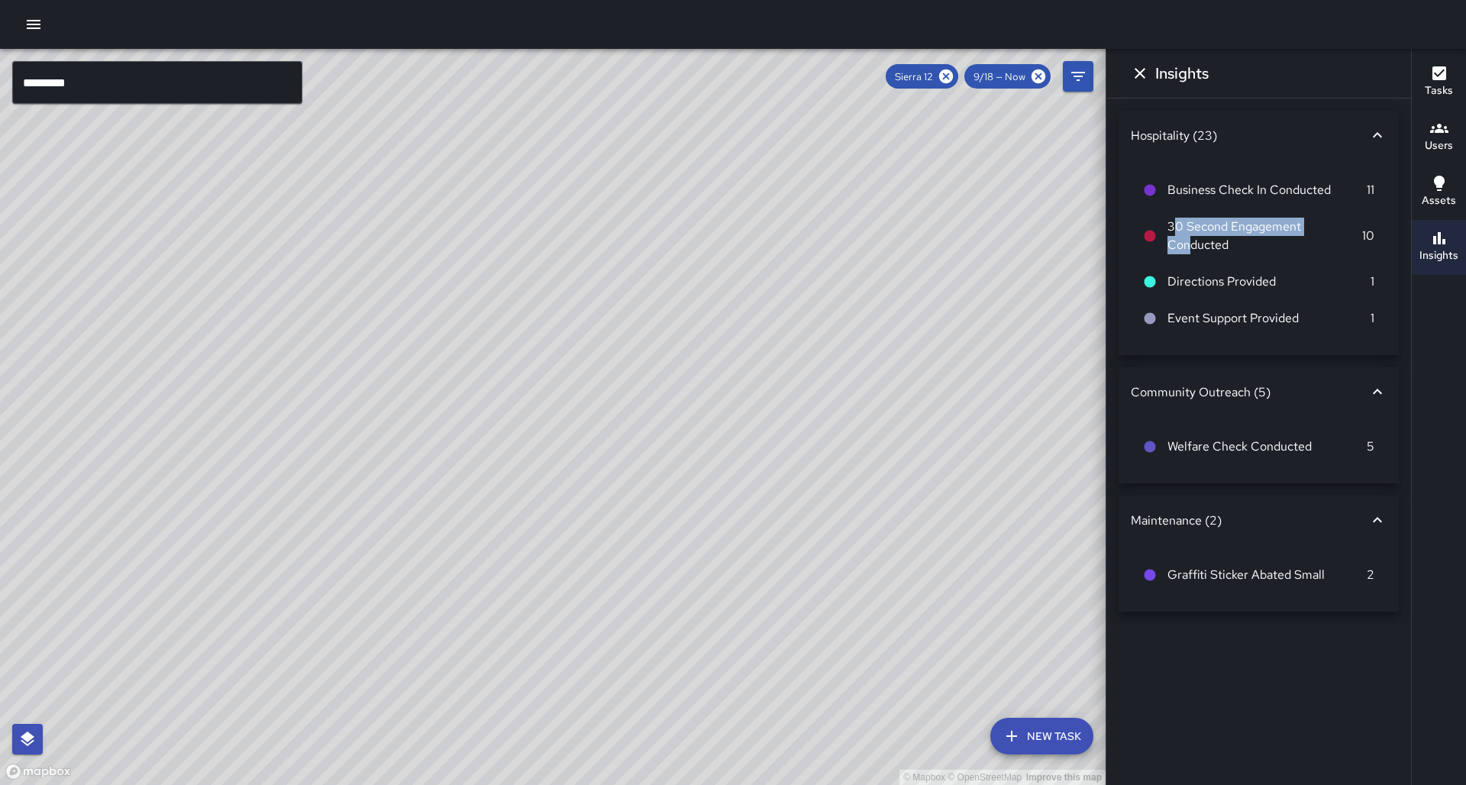
drag, startPoint x: 1176, startPoint y: 218, endPoint x: 1300, endPoint y: 223, distance: 123.8
click at [1300, 223] on span "30 Second Engagement Conducted" at bounding box center [1264, 236] width 195 height 37
click at [1296, 273] on span "Directions Provided" at bounding box center [1268, 282] width 203 height 18
click at [117, 82] on input "*********" at bounding box center [157, 82] width 290 height 43
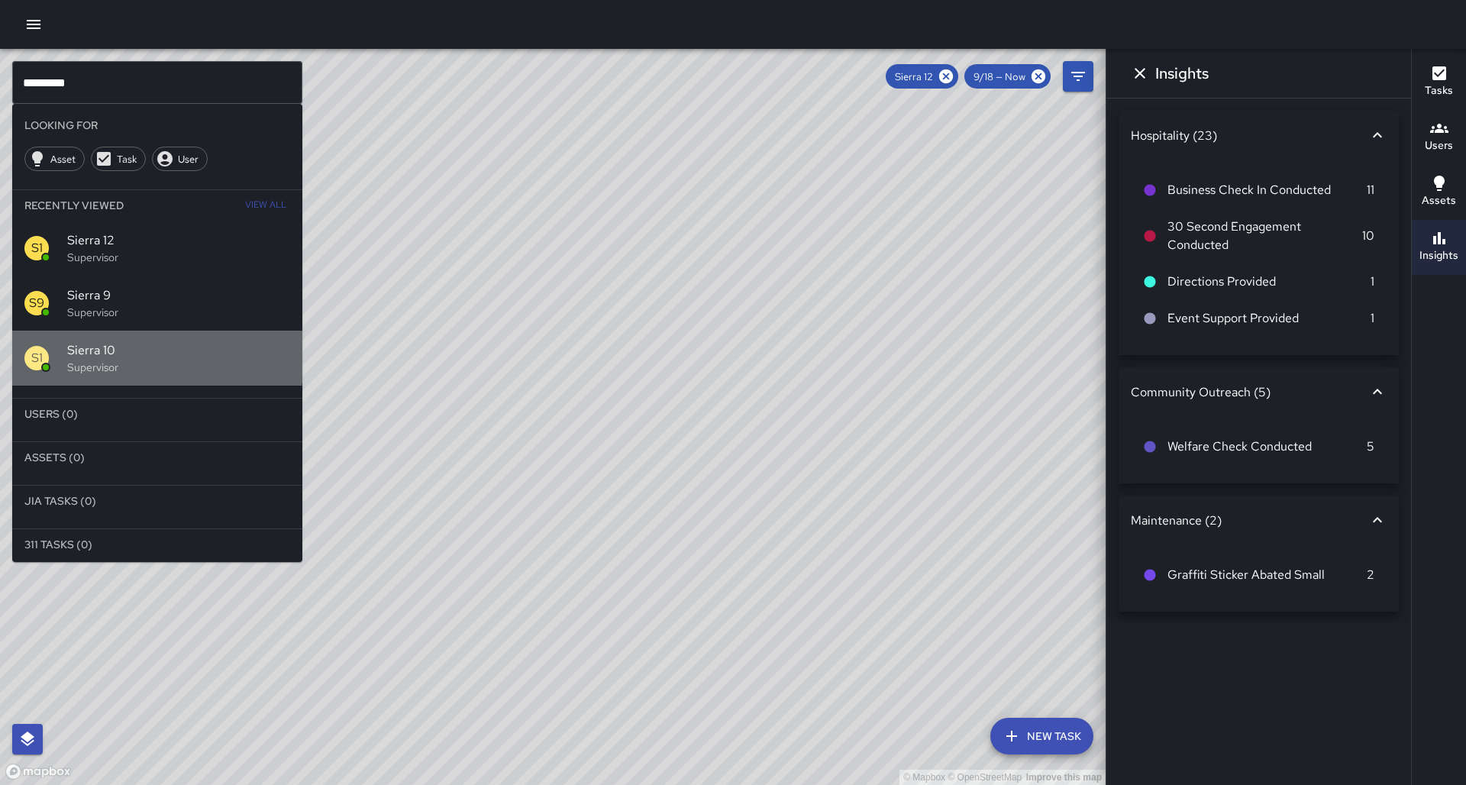
click at [121, 341] on span "Sierra 10" at bounding box center [178, 350] width 223 height 18
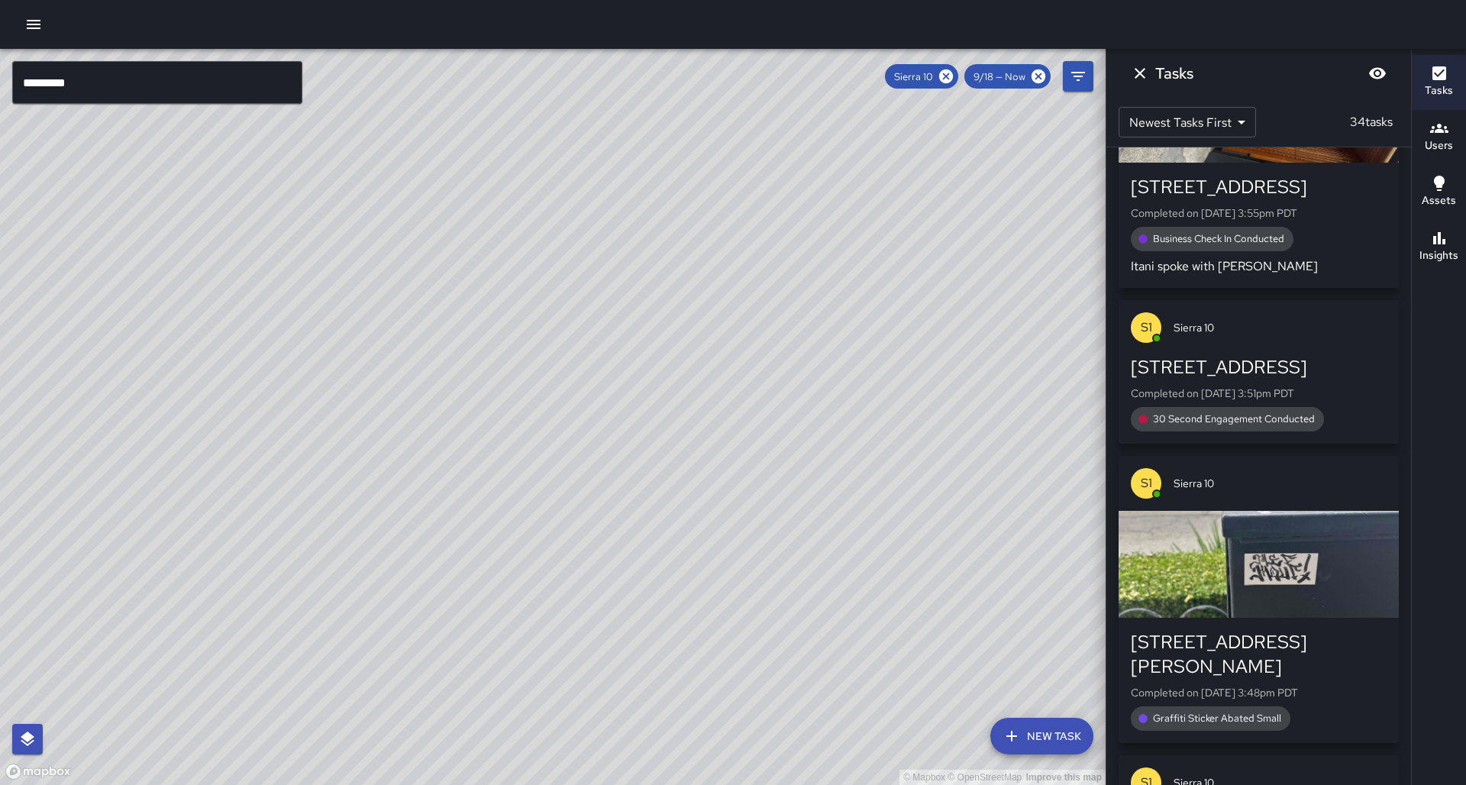
drag, startPoint x: 309, startPoint y: 374, endPoint x: 319, endPoint y: 369, distance: 11.3
click at [319, 369] on div "© Mapbox © OpenStreetMap Improve this map" at bounding box center [552, 417] width 1105 height 736
click at [1460, 244] on button "Insights" at bounding box center [1438, 247] width 54 height 55
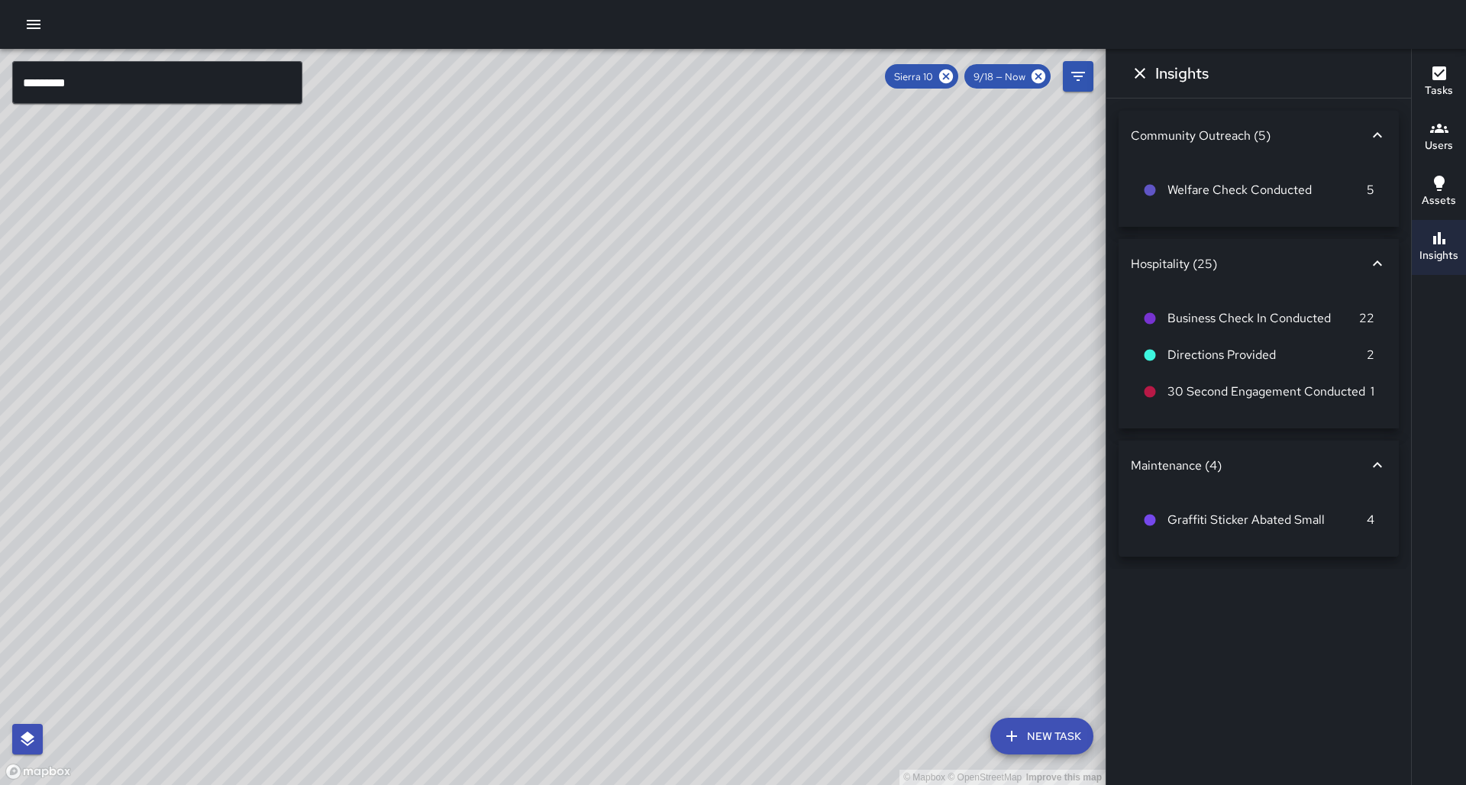
scroll to position [0, 0]
click at [135, 70] on input "*********" at bounding box center [157, 82] width 290 height 43
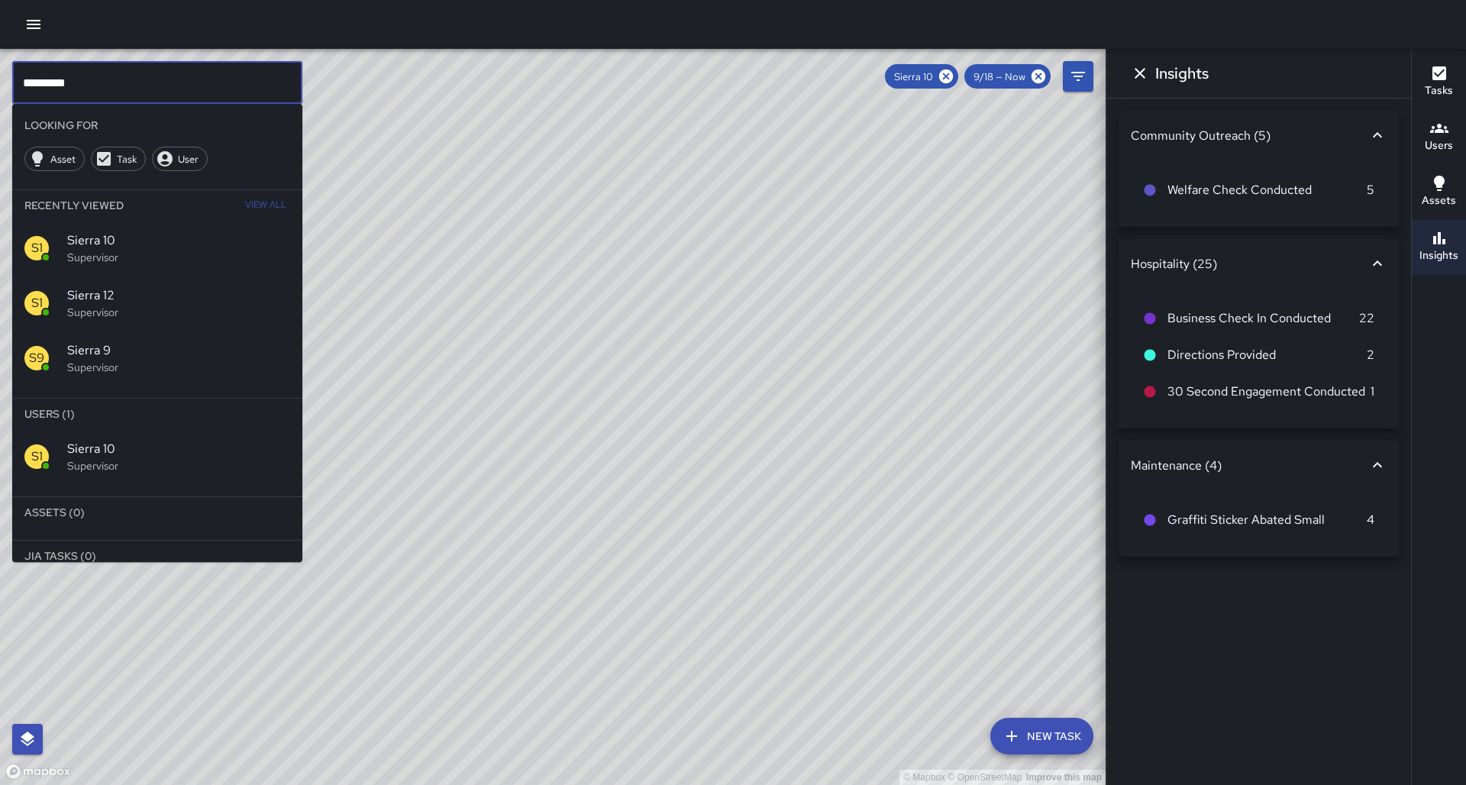
click at [662, 356] on div "© Mapbox © OpenStreetMap Improve this map" at bounding box center [552, 417] width 1105 height 736
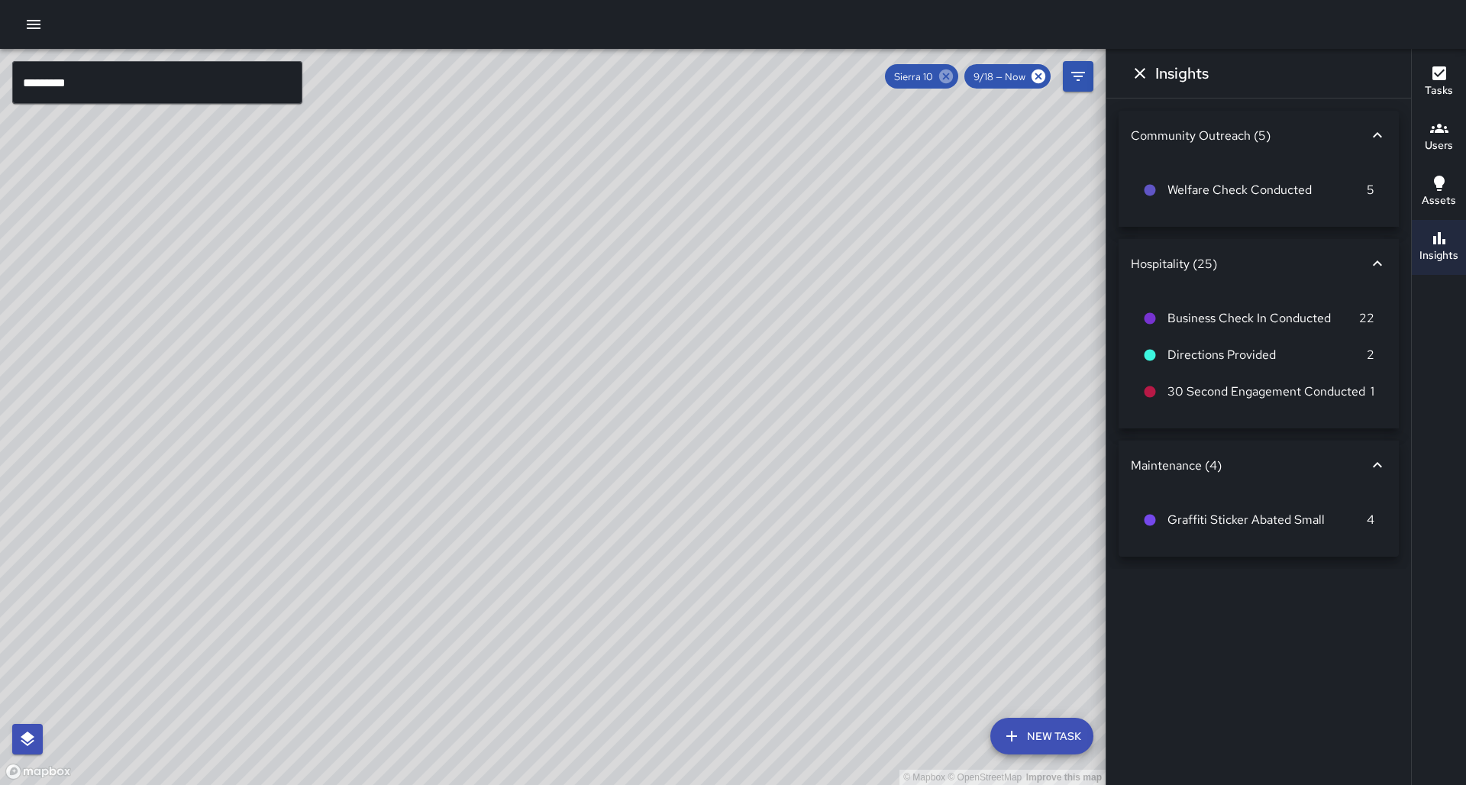
click at [953, 74] on icon at bounding box center [946, 76] width 14 height 14
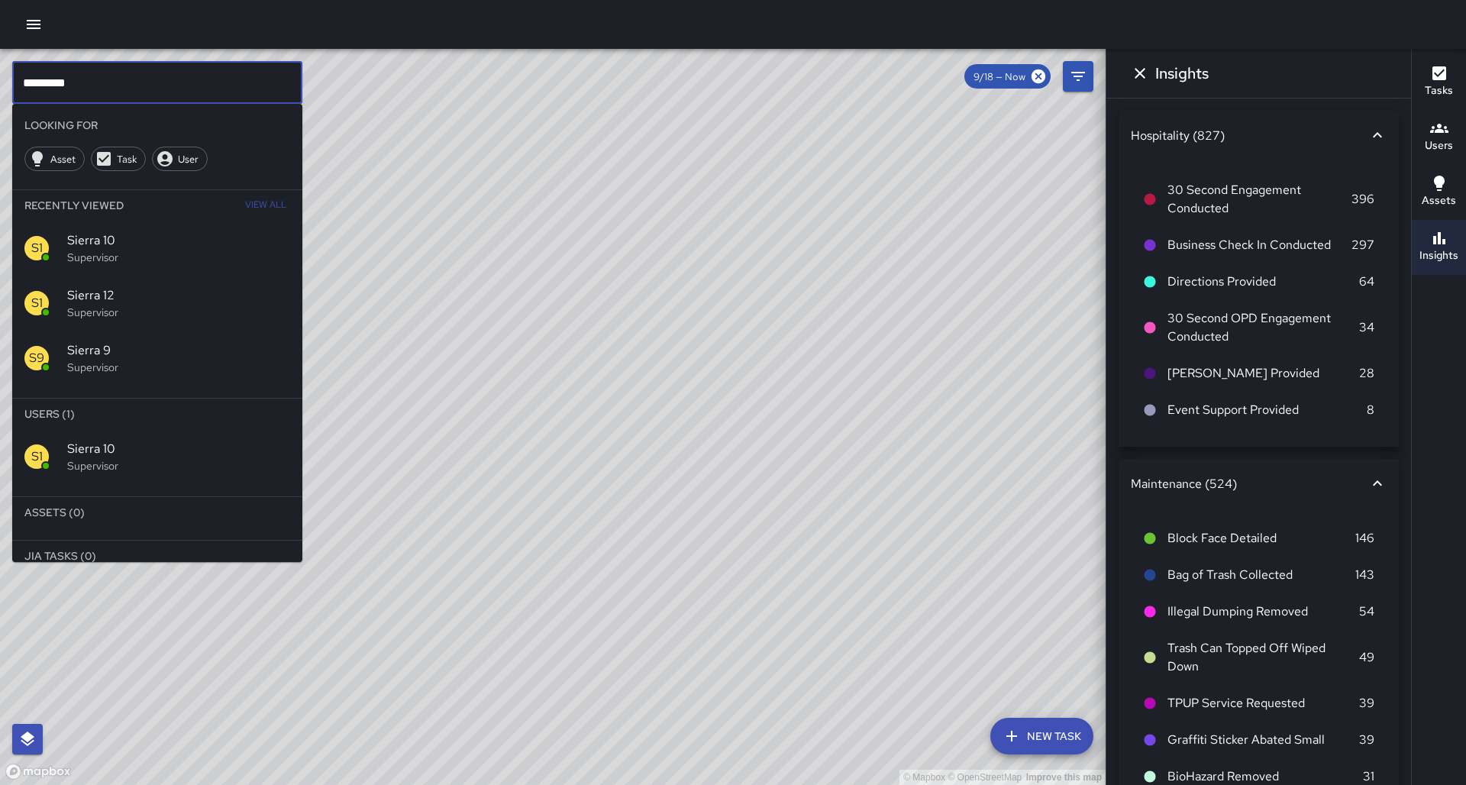
click at [73, 71] on input "*********" at bounding box center [157, 82] width 290 height 43
click at [70, 80] on input "*********" at bounding box center [157, 82] width 290 height 43
type input "*********"
click at [83, 440] on span "Sierra 13" at bounding box center [178, 449] width 223 height 18
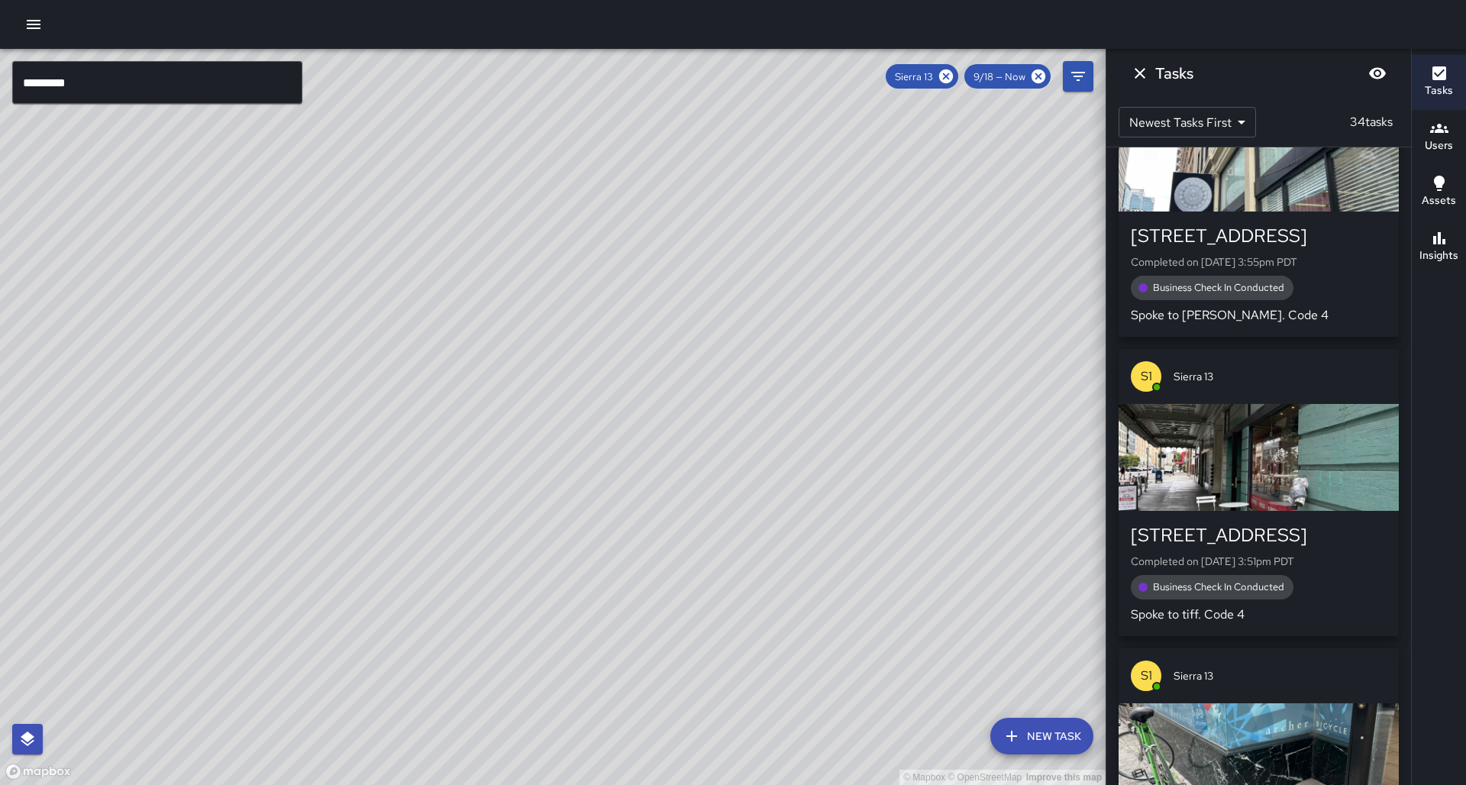
drag, startPoint x: 331, startPoint y: 408, endPoint x: 351, endPoint y: 435, distance: 33.9
click at [431, 283] on div "© Mapbox © OpenStreetMap Improve this map" at bounding box center [552, 417] width 1105 height 736
drag, startPoint x: 358, startPoint y: 453, endPoint x: 460, endPoint y: 335, distance: 156.4
click at [461, 334] on div "© Mapbox © OpenStreetMap Improve this map" at bounding box center [552, 417] width 1105 height 736
drag, startPoint x: 586, startPoint y: 415, endPoint x: 573, endPoint y: 437, distance: 26.1
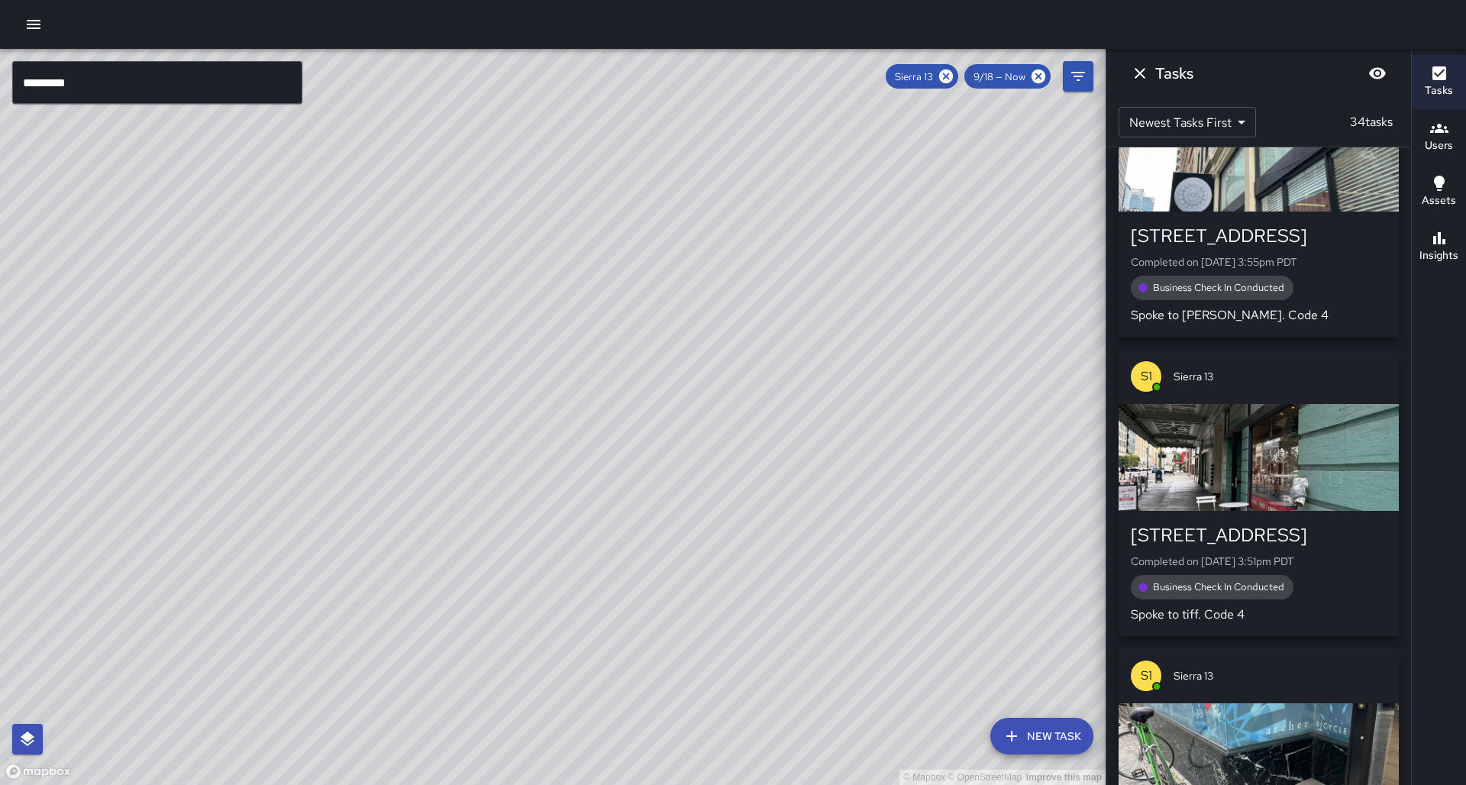
click at [573, 437] on div "© Mapbox © OpenStreetMap Improve this map" at bounding box center [552, 417] width 1105 height 736
drag, startPoint x: 573, startPoint y: 437, endPoint x: 592, endPoint y: 397, distance: 45.1
click at [606, 392] on div "© Mapbox © OpenStreetMap Improve this map" at bounding box center [552, 417] width 1105 height 736
click at [1412, 244] on button "Insights" at bounding box center [1438, 247] width 54 height 55
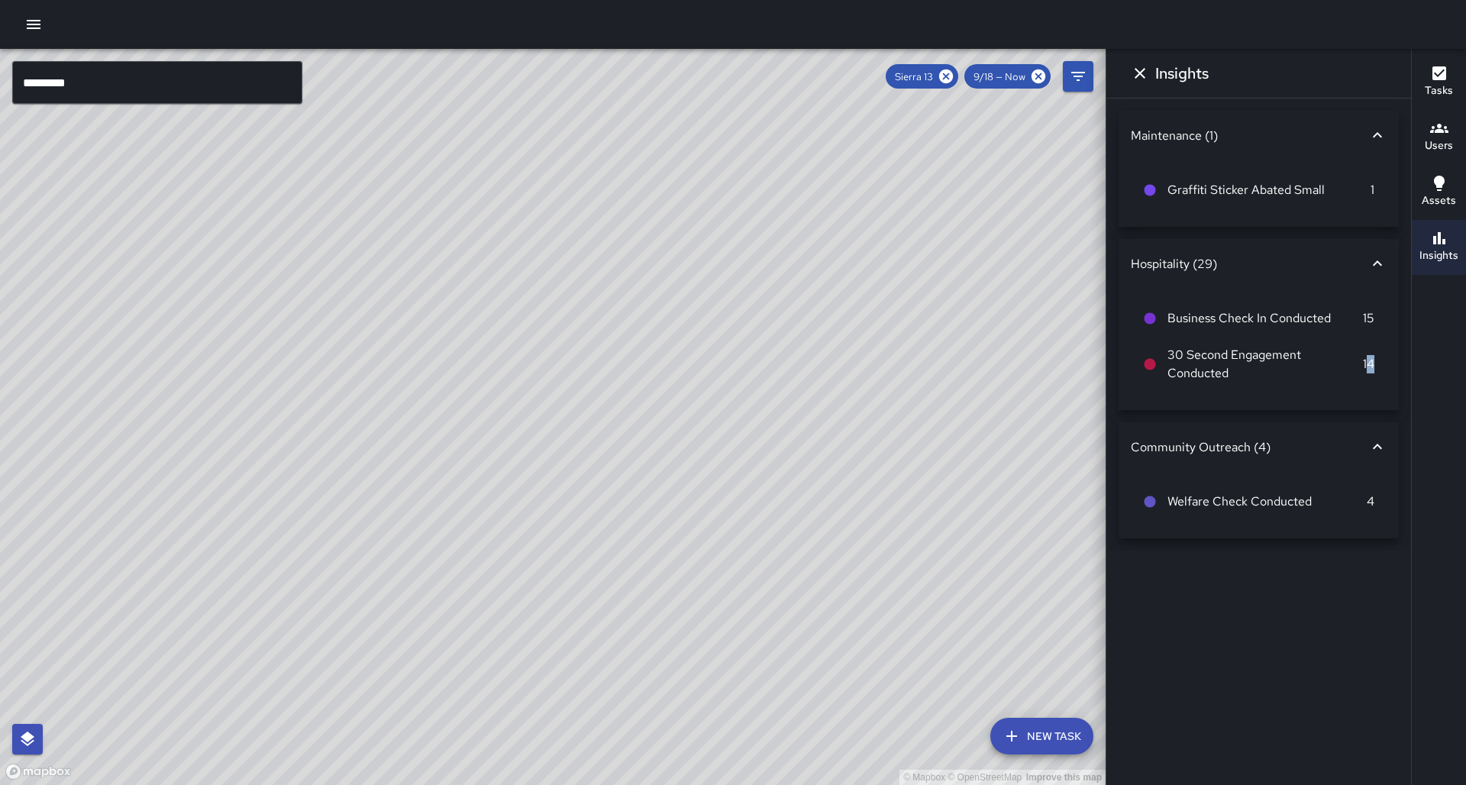
drag, startPoint x: 1368, startPoint y: 347, endPoint x: 1378, endPoint y: 344, distance: 10.6
click at [1378, 344] on li "30 Second Engagement Conducted 14" at bounding box center [1259, 364] width 256 height 55
click at [1386, 345] on div "Business Check In Conducted 15 30 Second Engagement Conducted 14" at bounding box center [1258, 349] width 280 height 122
drag, startPoint x: 1382, startPoint y: 346, endPoint x: 1366, endPoint y: 347, distance: 16.0
click at [1366, 347] on li "30 Second Engagement Conducted 14" at bounding box center [1259, 364] width 256 height 55
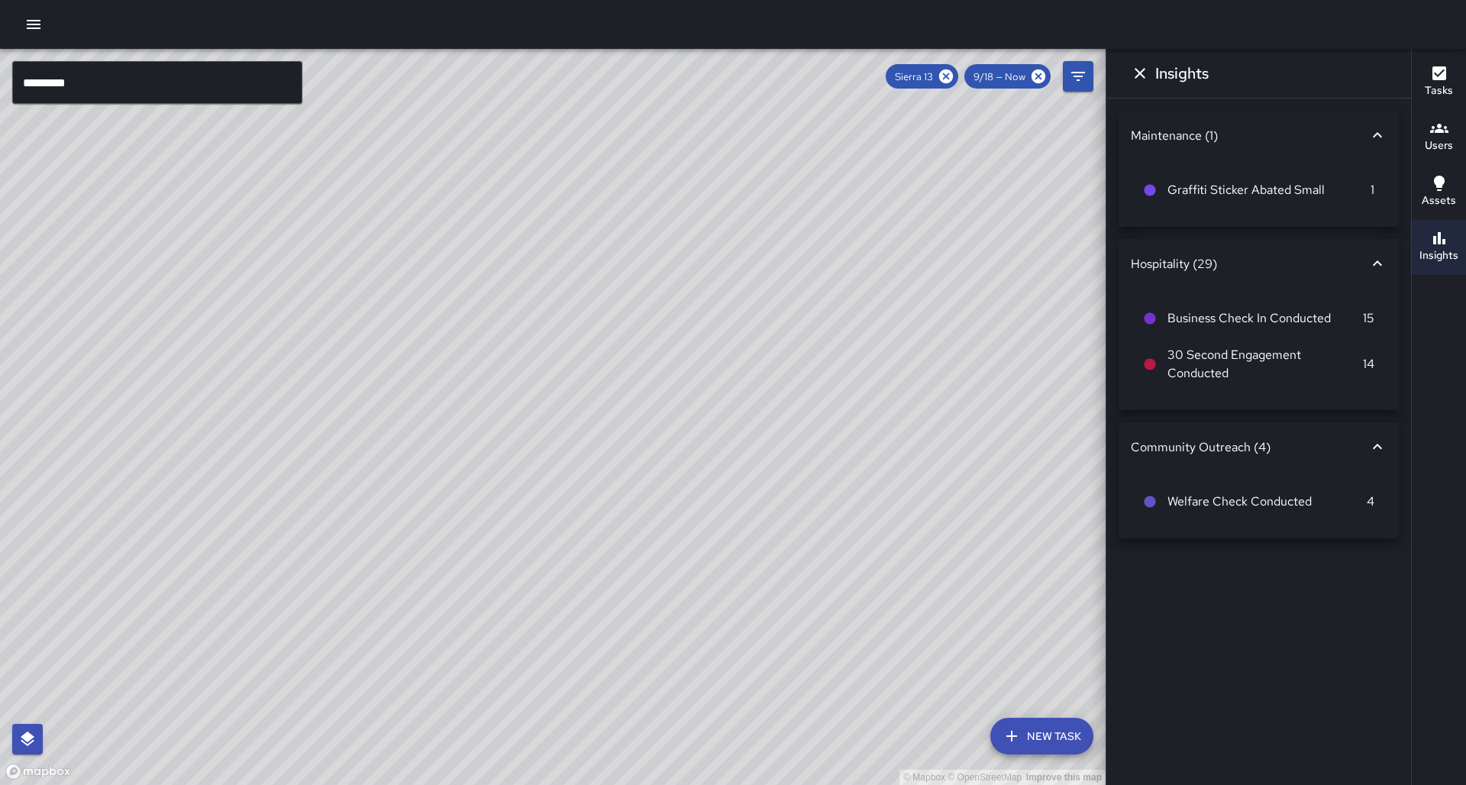
click at [1357, 362] on ul "Business Check In Conducted 15 30 Second Engagement Conducted 14" at bounding box center [1259, 346] width 256 height 104
drag, startPoint x: 388, startPoint y: 502, endPoint x: 340, endPoint y: 582, distance: 93.5
click at [340, 582] on div "© Mapbox © OpenStreetMap Improve this map" at bounding box center [552, 417] width 1105 height 736
click at [953, 78] on icon at bounding box center [945, 76] width 17 height 17
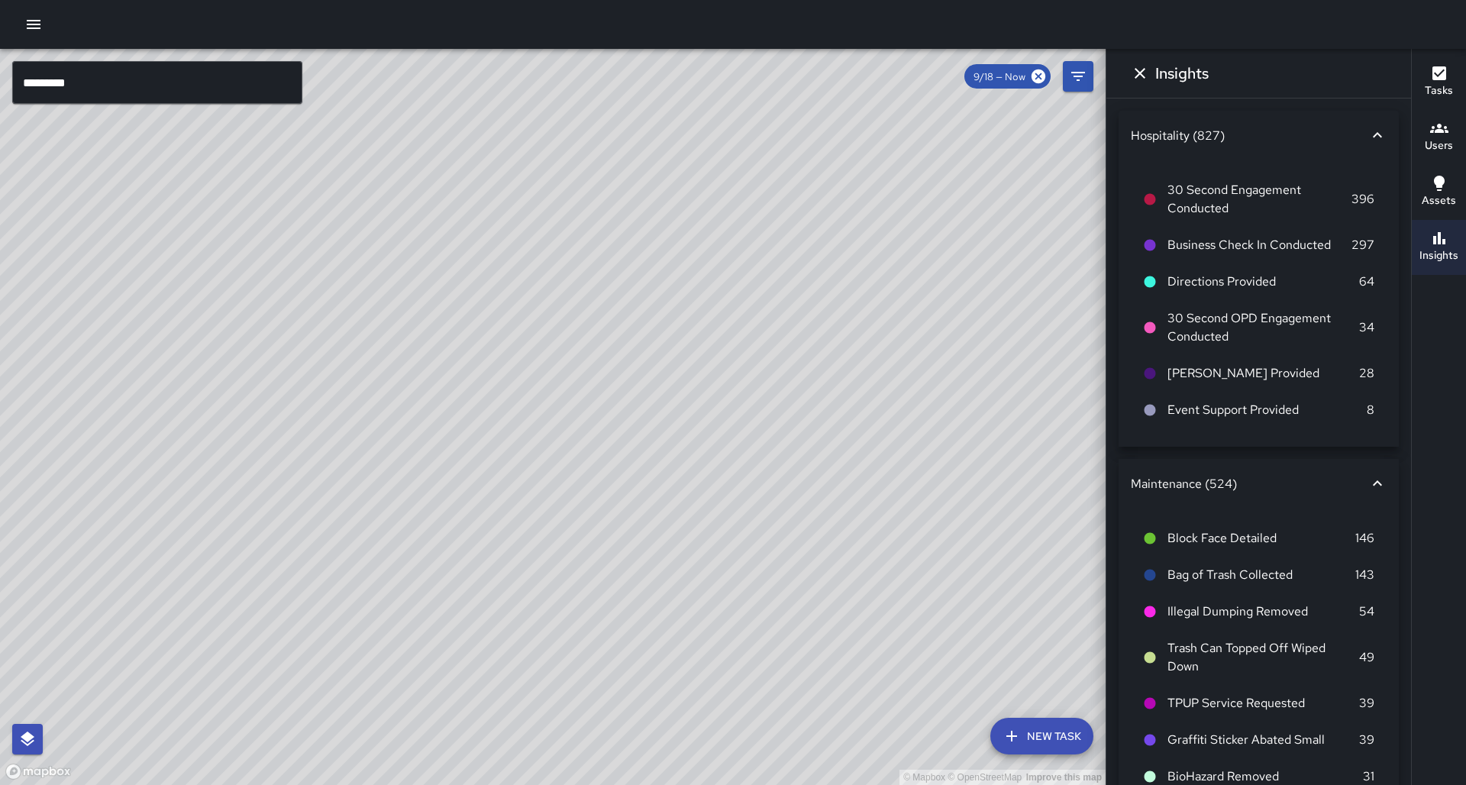
click at [1098, 83] on div "© Mapbox © OpenStreetMap Improve this map" at bounding box center [552, 417] width 1105 height 736
drag, startPoint x: 1095, startPoint y: 79, endPoint x: 1066, endPoint y: 82, distance: 29.1
click at [1093, 80] on div "© Mapbox © OpenStreetMap Improve this map" at bounding box center [552, 417] width 1105 height 736
click at [1088, 79] on button "Filters" at bounding box center [1078, 76] width 31 height 31
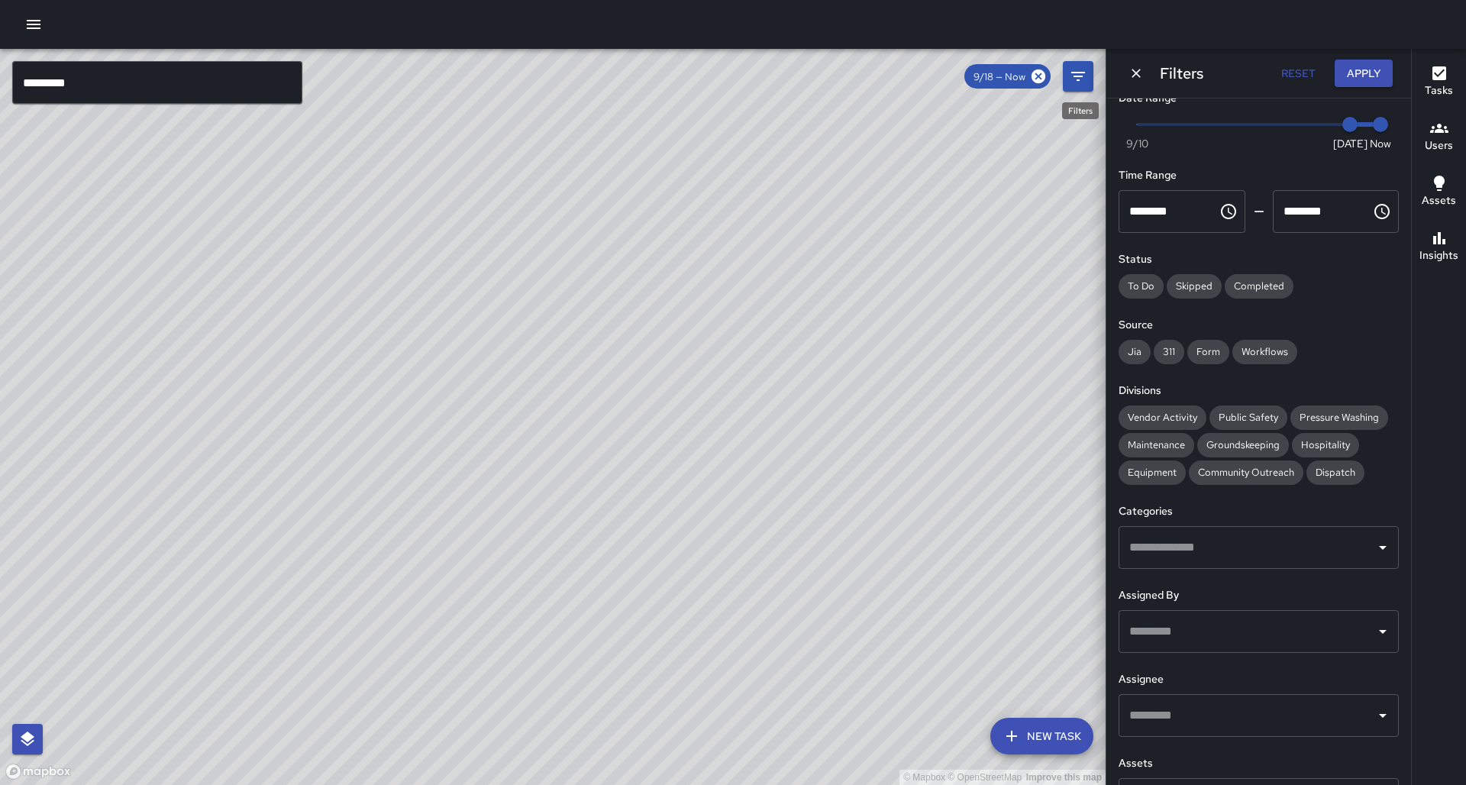
scroll to position [0, 0]
type input "*"
drag, startPoint x: 1347, startPoint y: 125, endPoint x: 1341, endPoint y: 134, distance: 11.0
click at [1327, 125] on span "9/17" at bounding box center [1318, 124] width 15 height 15
type input "*"
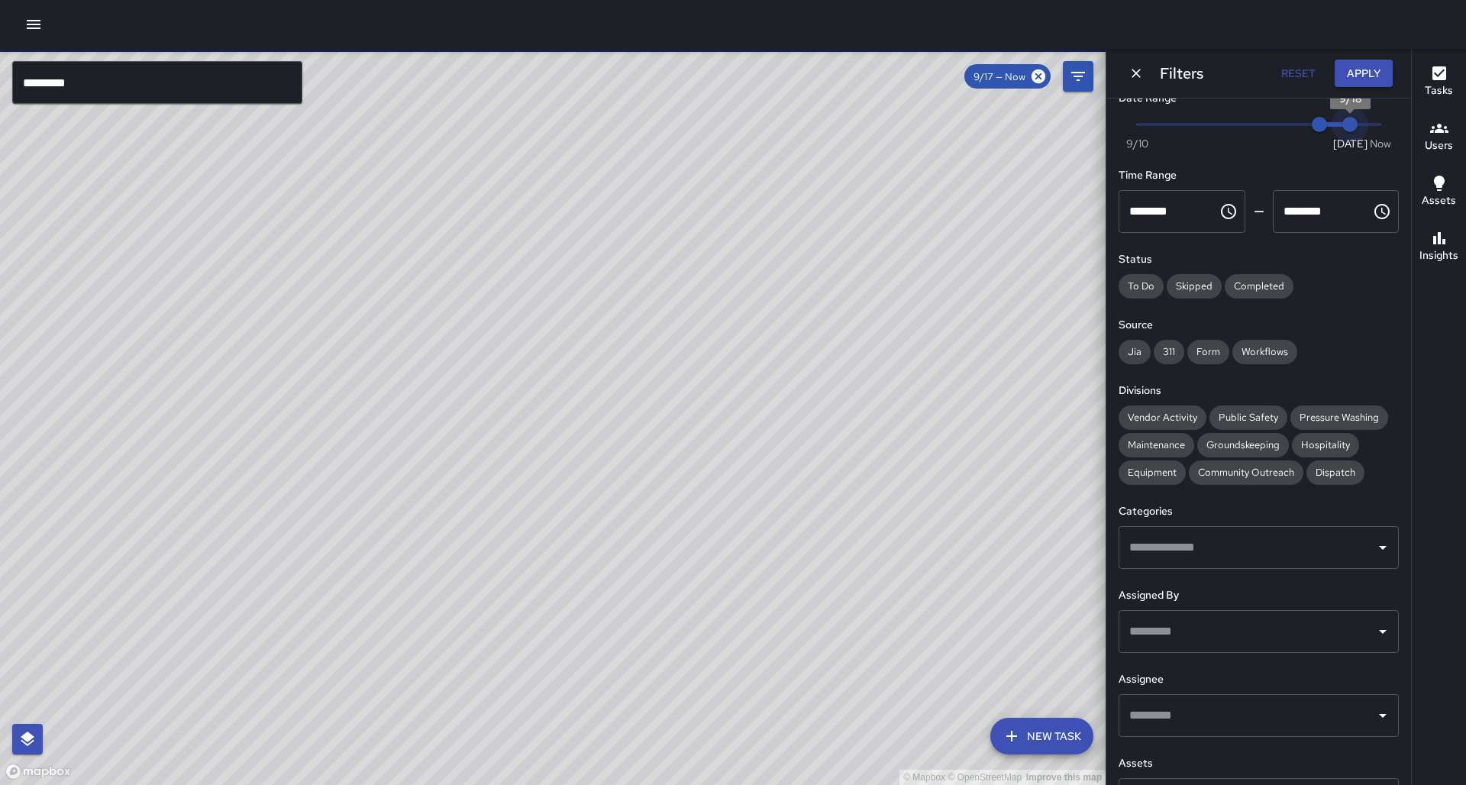
drag, startPoint x: 1373, startPoint y: 121, endPoint x: 1356, endPoint y: 121, distance: 17.6
click at [1356, 121] on span "9/18" at bounding box center [1349, 124] width 15 height 15
drag, startPoint x: 865, startPoint y: 237, endPoint x: 871, endPoint y: 266, distance: 29.6
click at [871, 266] on div "© Mapbox © OpenStreetMap Improve this map" at bounding box center [552, 417] width 1105 height 736
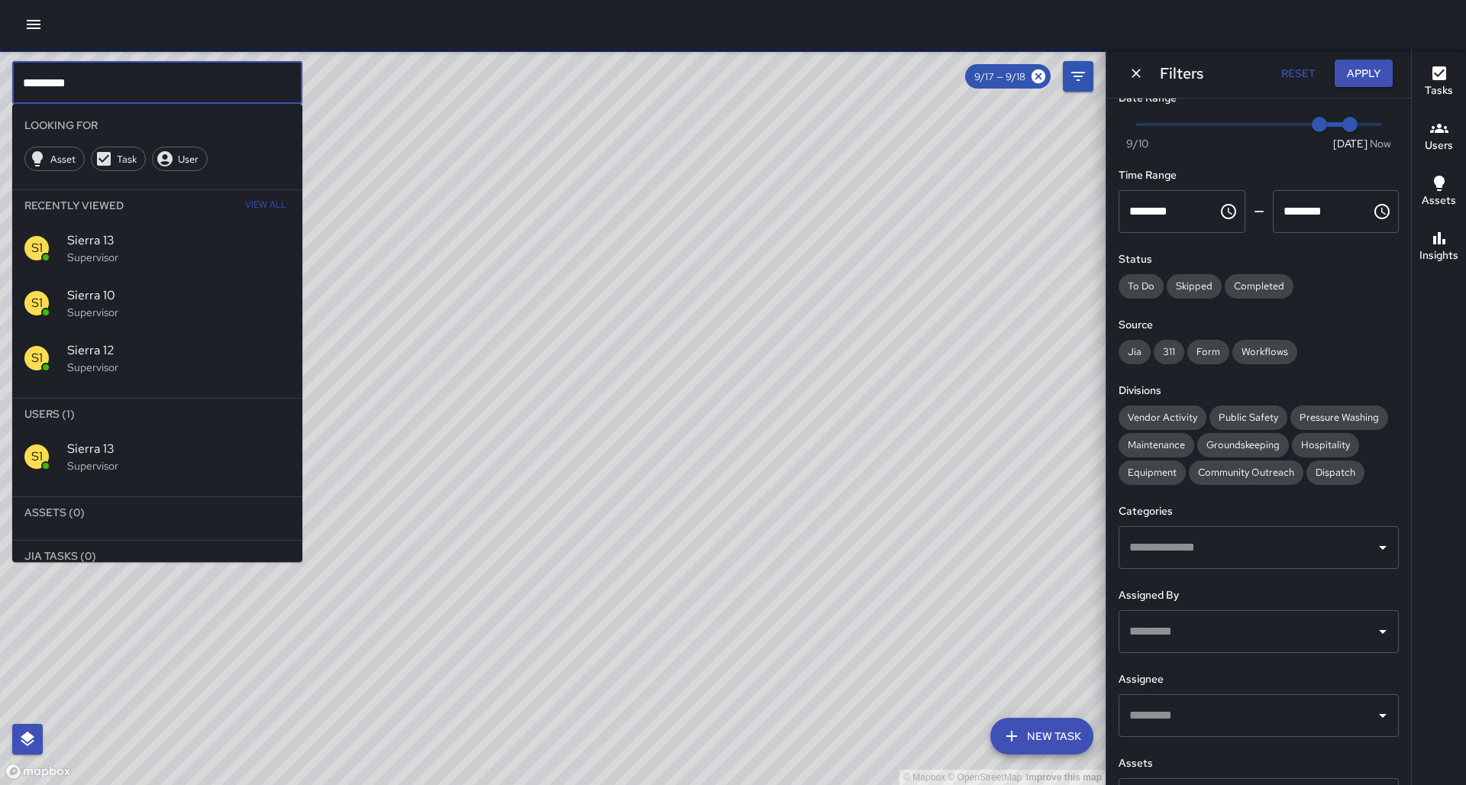
click at [99, 74] on input "*********" at bounding box center [157, 82] width 290 height 43
click at [95, 80] on input "*********" at bounding box center [157, 82] width 290 height 43
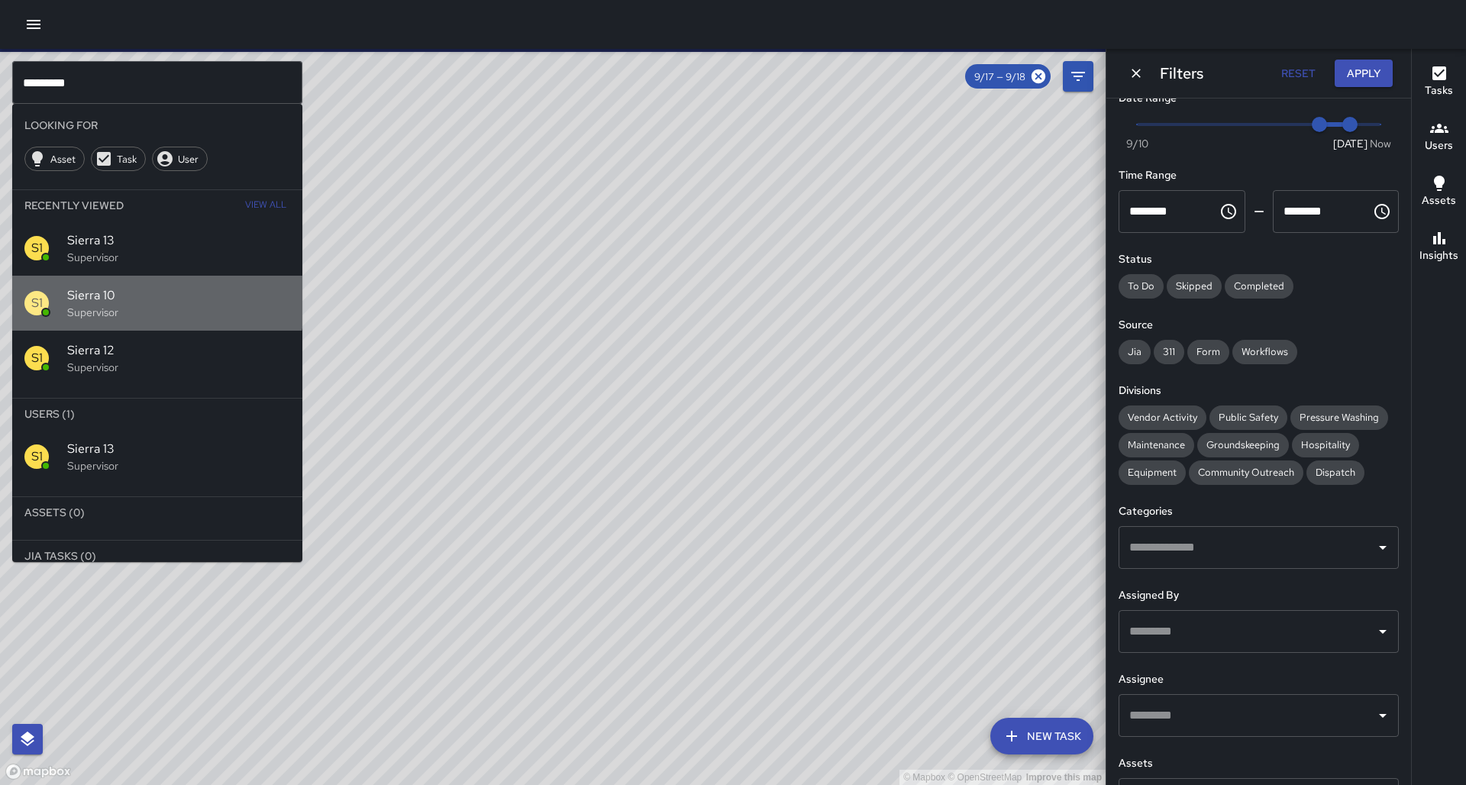
click at [102, 286] on span "Sierra 10" at bounding box center [178, 295] width 223 height 18
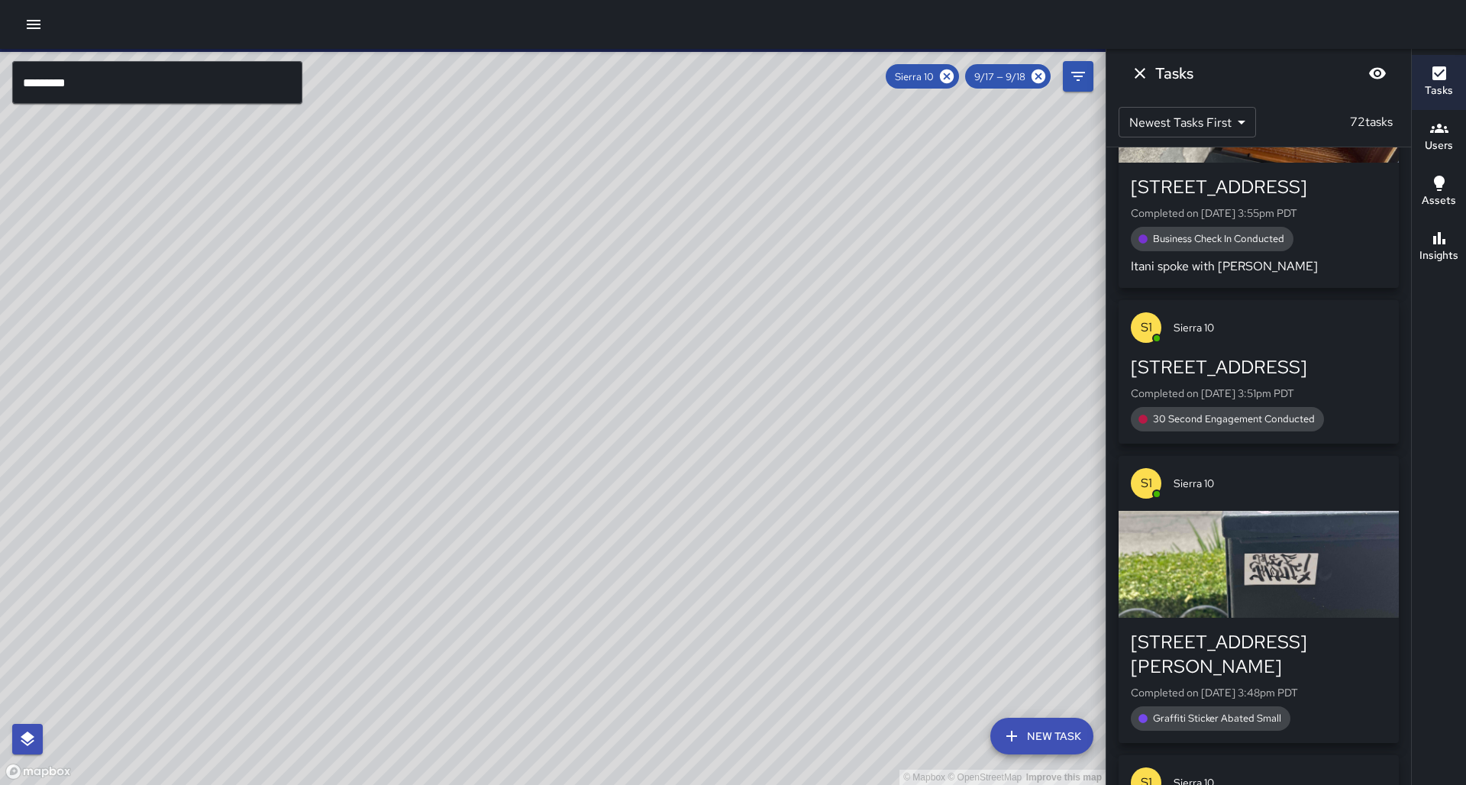
drag, startPoint x: 592, startPoint y: 260, endPoint x: 519, endPoint y: 327, distance: 99.4
click at [523, 324] on div "© Mapbox © OpenStreetMap Improve this map" at bounding box center [552, 417] width 1105 height 736
click at [1089, 81] on button "Filters" at bounding box center [1078, 76] width 31 height 31
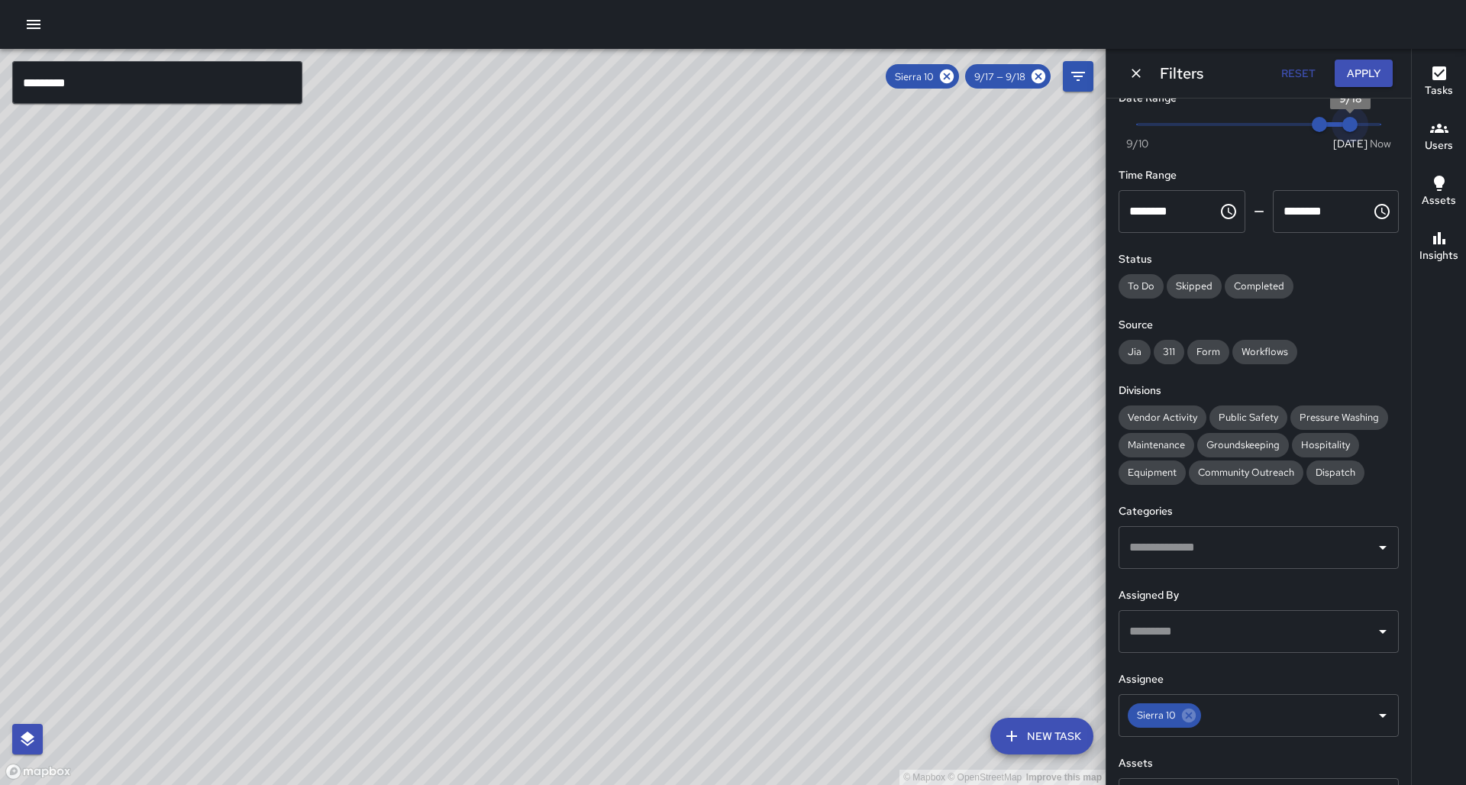
drag, startPoint x: 1347, startPoint y: 119, endPoint x: 1315, endPoint y: 124, distance: 32.4
click at [1312, 124] on span "Now [DATE] 9/17 9/18" at bounding box center [1259, 124] width 244 height 23
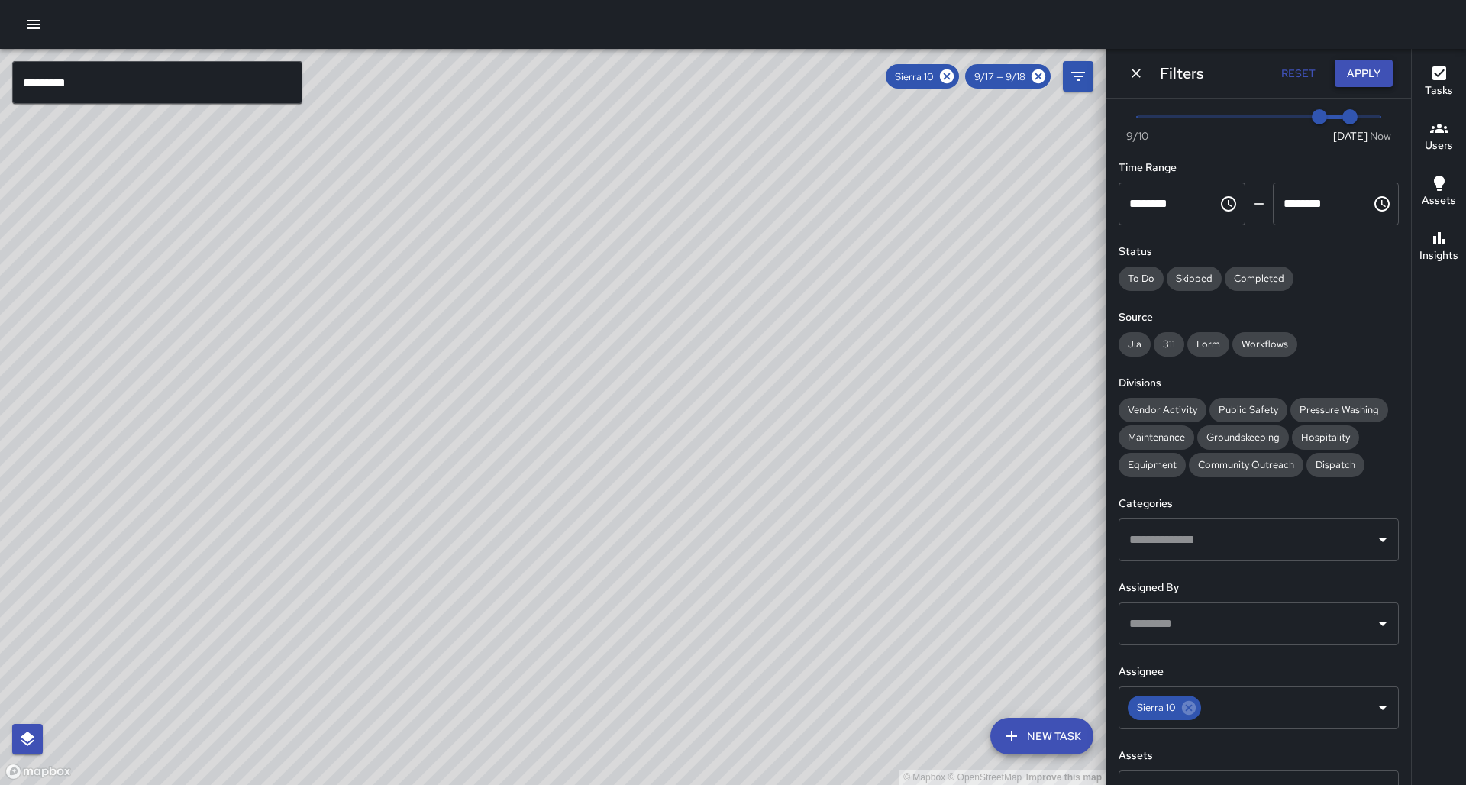
click at [1382, 82] on button "Apply" at bounding box center [1363, 74] width 58 height 28
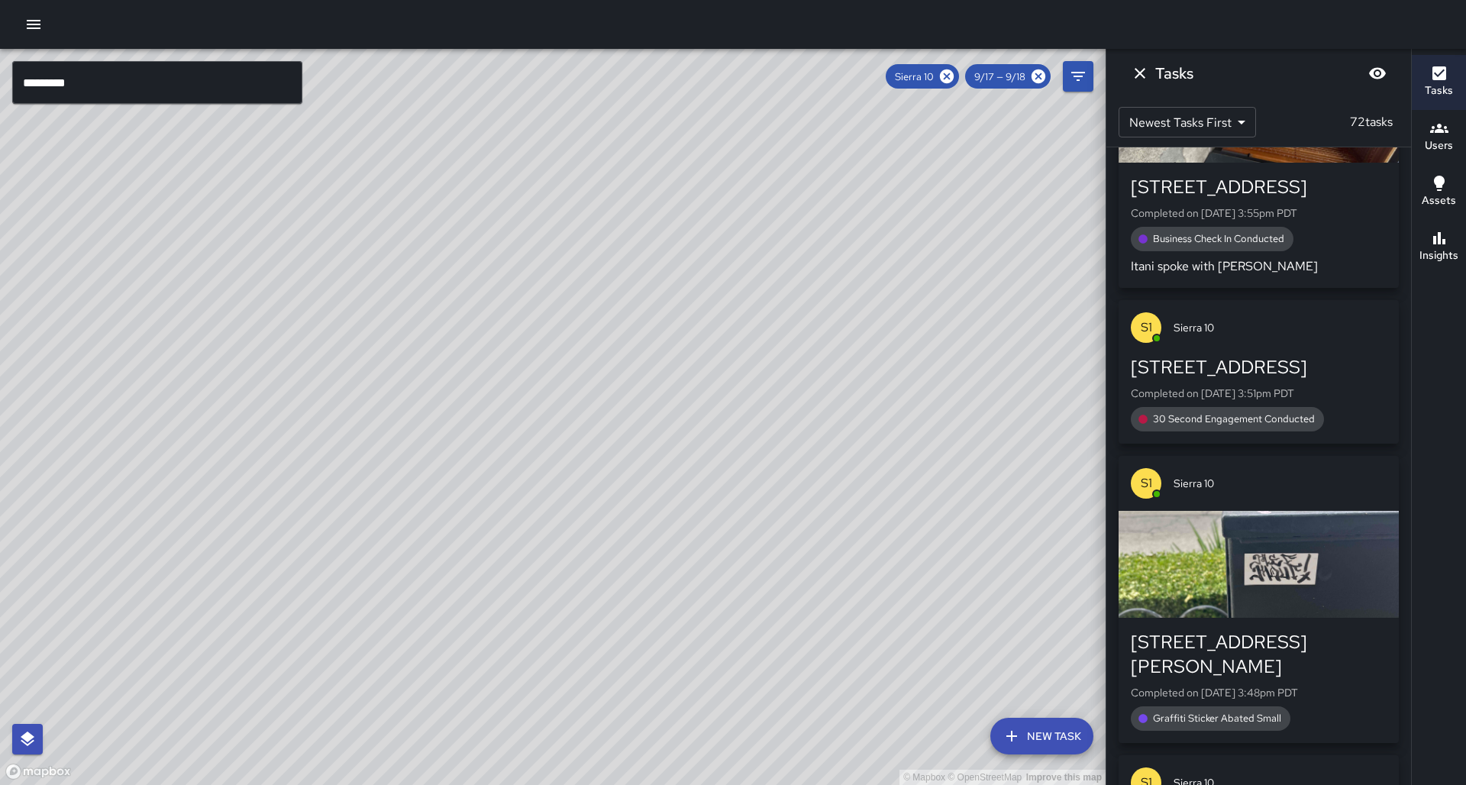
click at [1463, 244] on button "Insights" at bounding box center [1438, 247] width 54 height 55
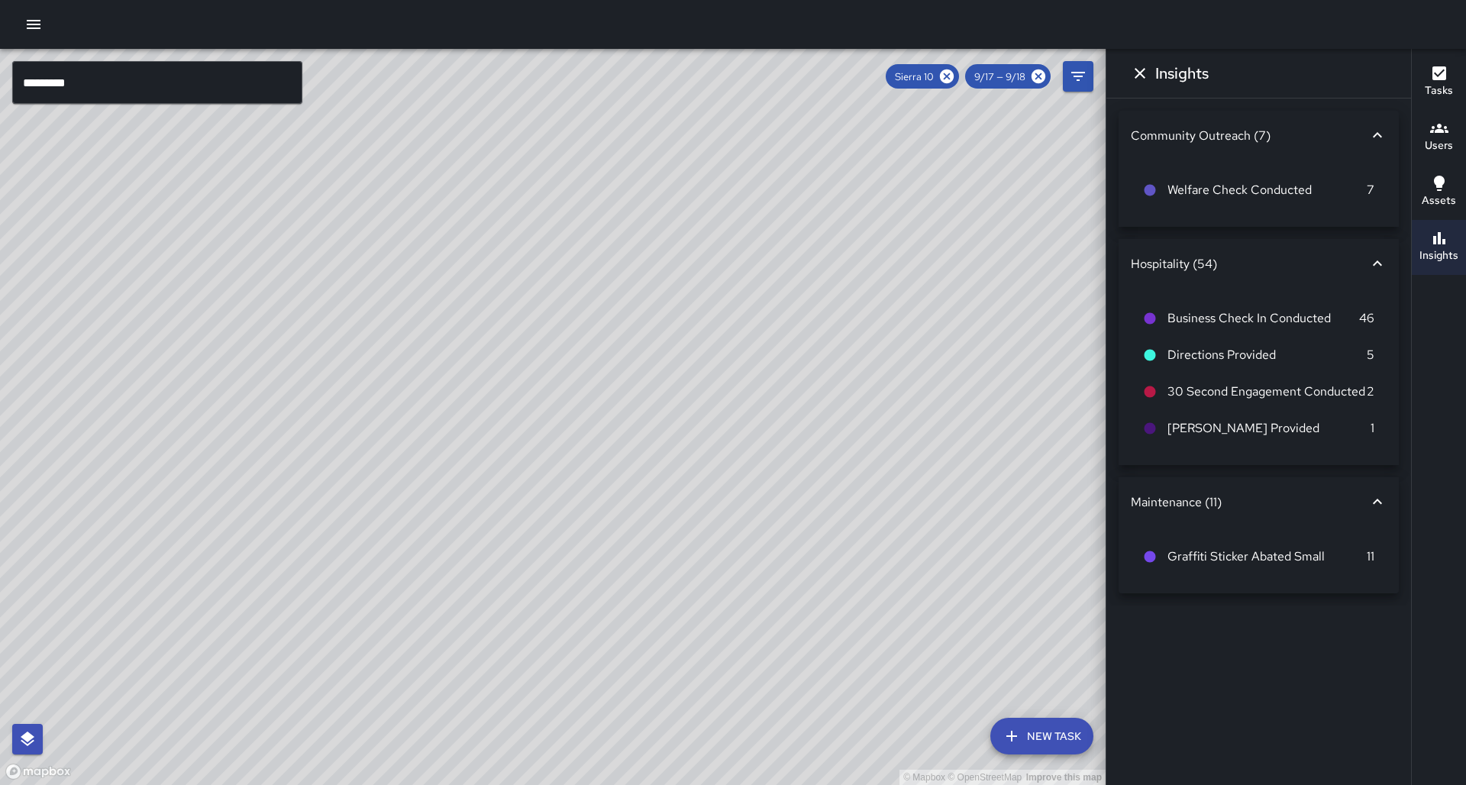
drag, startPoint x: 954, startPoint y: 272, endPoint x: 819, endPoint y: 363, distance: 163.2
click at [935, 310] on div "© Mapbox © OpenStreetMap Improve this map" at bounding box center [552, 417] width 1105 height 736
click at [1037, 76] on icon at bounding box center [1038, 76] width 17 height 17
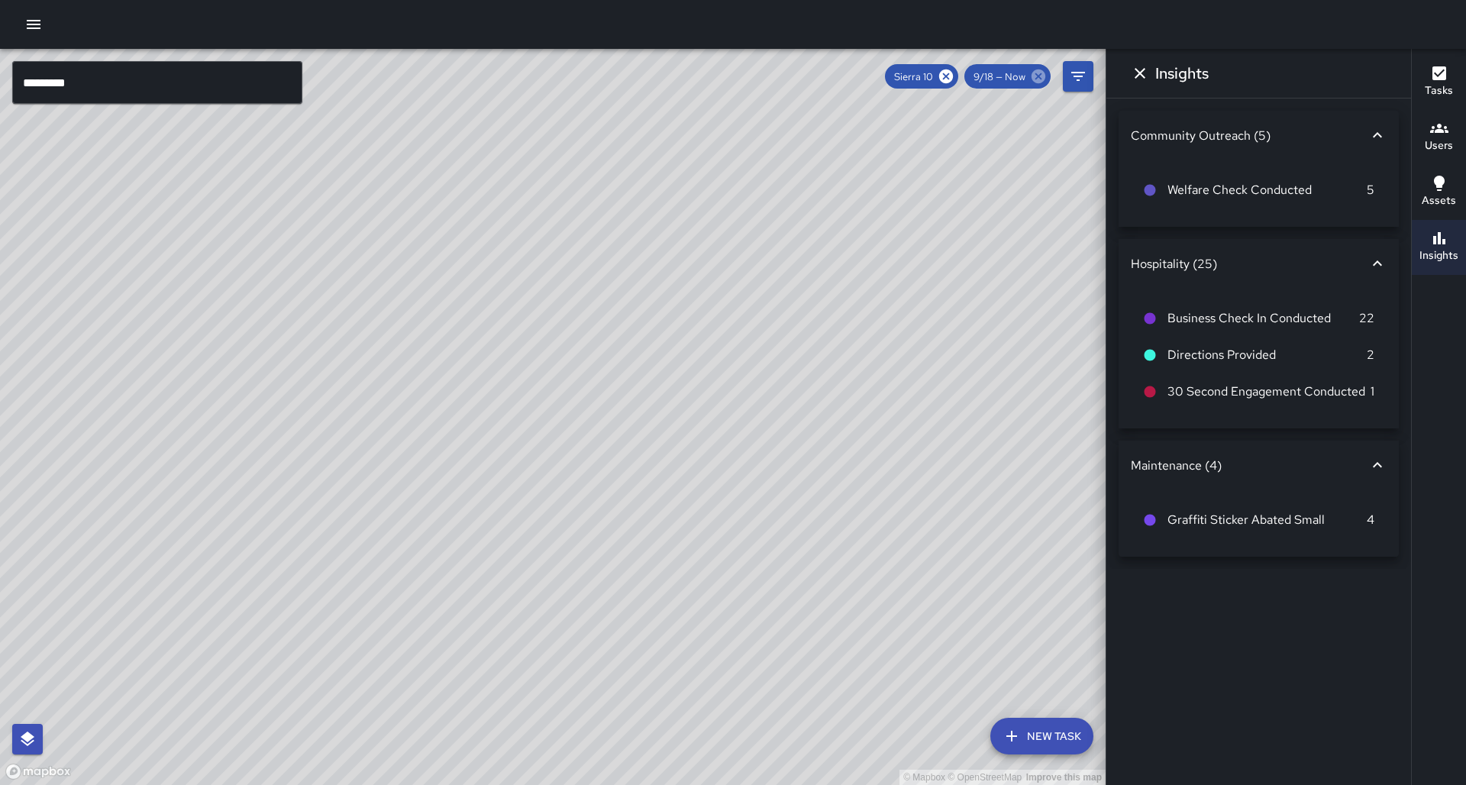
click at [1037, 78] on icon at bounding box center [1038, 76] width 17 height 17
drag, startPoint x: 699, startPoint y: 373, endPoint x: 679, endPoint y: 376, distance: 20.7
click at [680, 377] on div "© Mapbox © OpenStreetMap Improve this map" at bounding box center [552, 417] width 1105 height 736
drag, startPoint x: 645, startPoint y: 396, endPoint x: 705, endPoint y: 369, distance: 66.0
click at [705, 369] on div "© Mapbox © OpenStreetMap Improve this map" at bounding box center [552, 417] width 1105 height 736
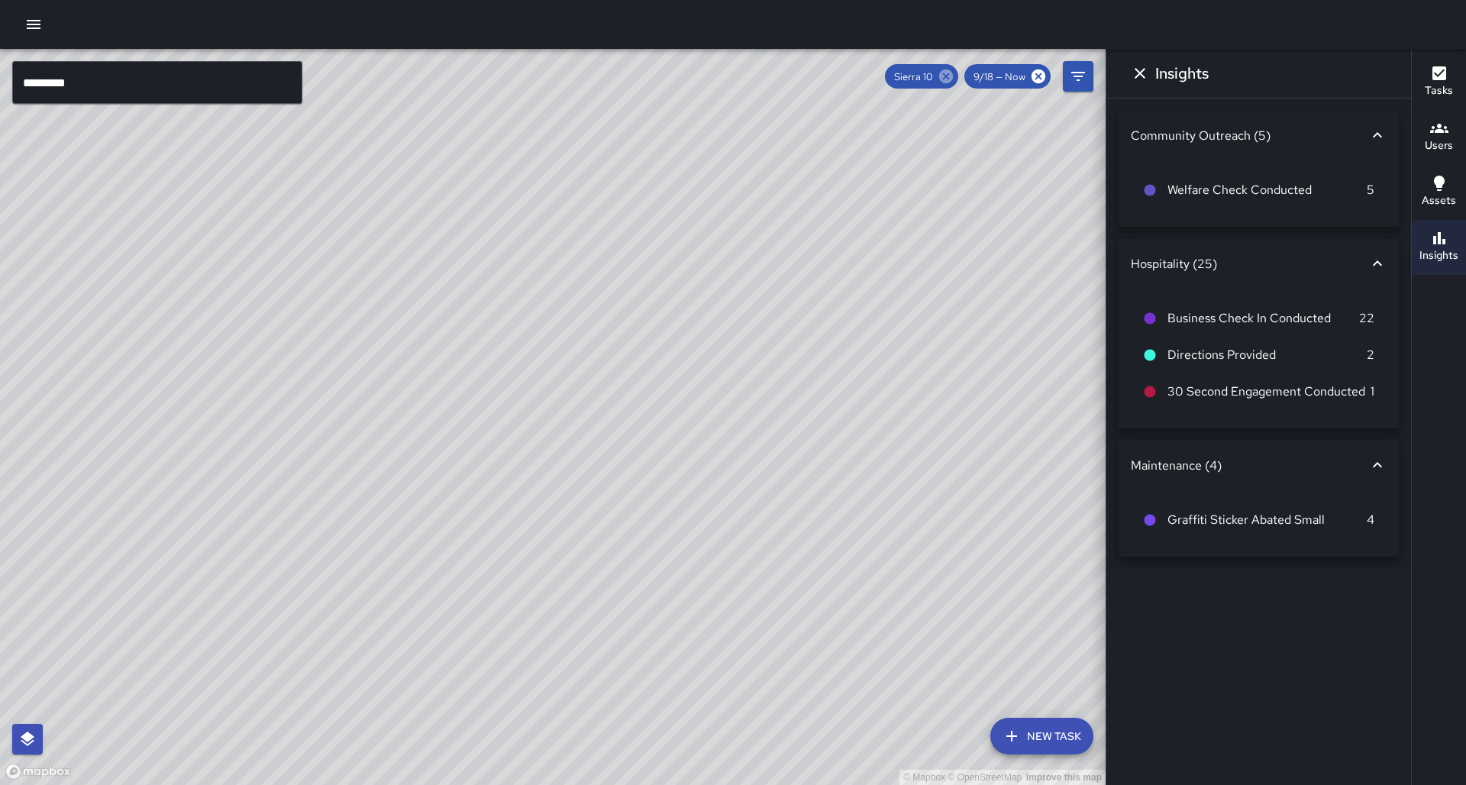
click at [953, 76] on icon at bounding box center [946, 76] width 14 height 14
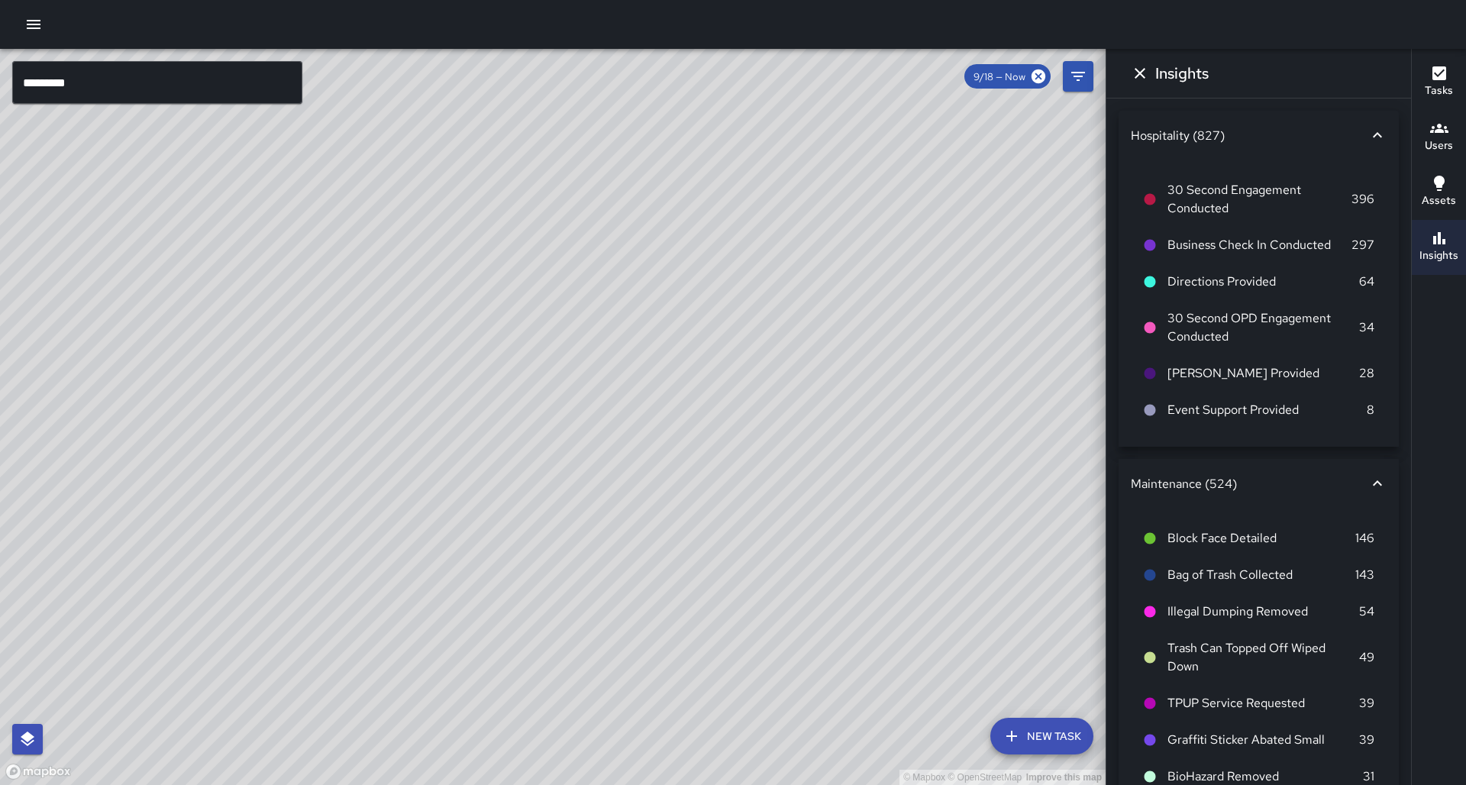
scroll to position [25, 0]
click at [779, 305] on div "© Mapbox © OpenStreetMap Improve this map" at bounding box center [552, 417] width 1105 height 736
drag, startPoint x: 781, startPoint y: 124, endPoint x: 655, endPoint y: 344, distance: 253.4
click at [655, 344] on div "© Mapbox © OpenStreetMap Improve this map" at bounding box center [552, 417] width 1105 height 736
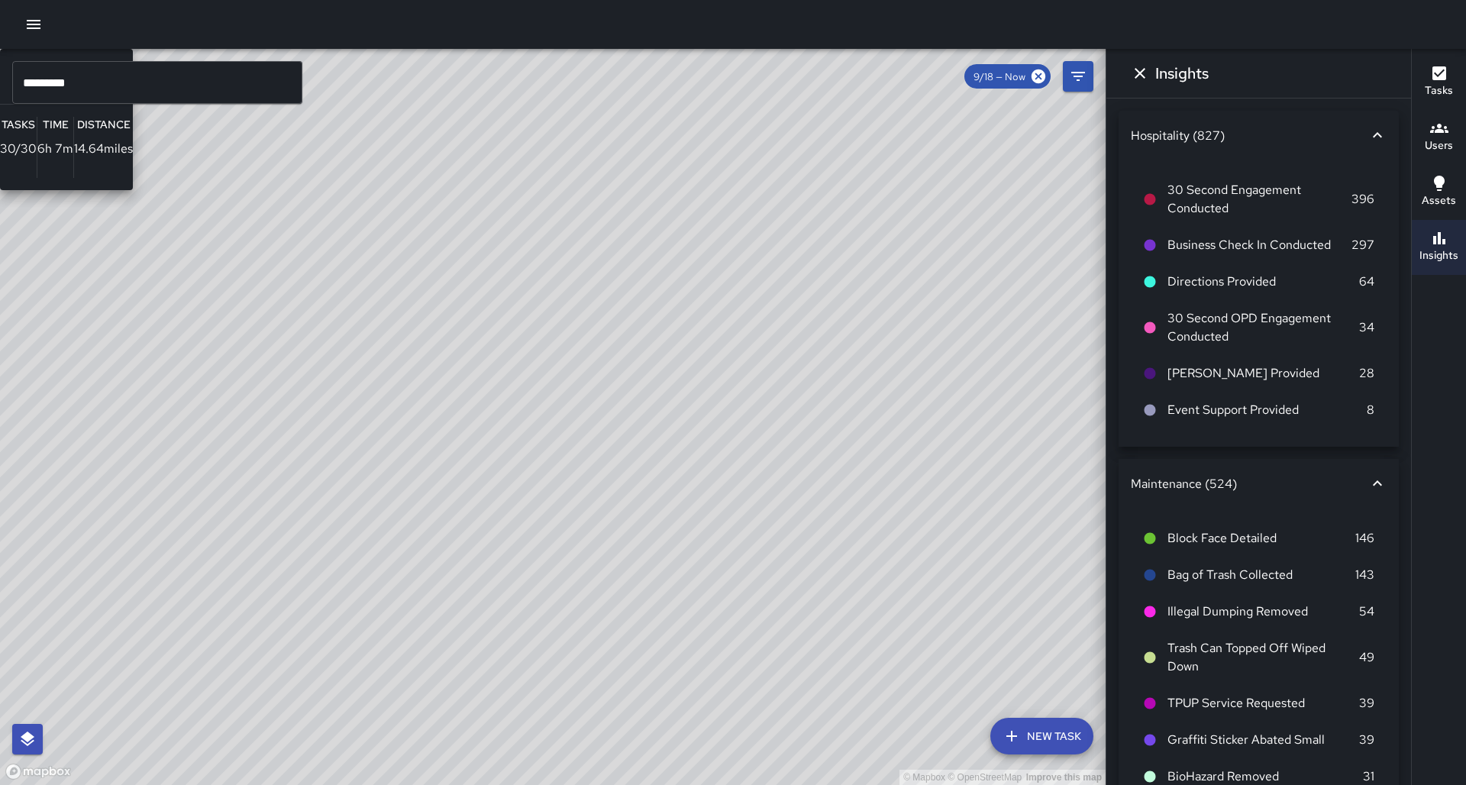
click at [506, 273] on div "© Mapbox © OpenStreetMap Improve this map S1 Sierra 11 Supervisor Tasks 30 / 30…" at bounding box center [552, 417] width 1105 height 736
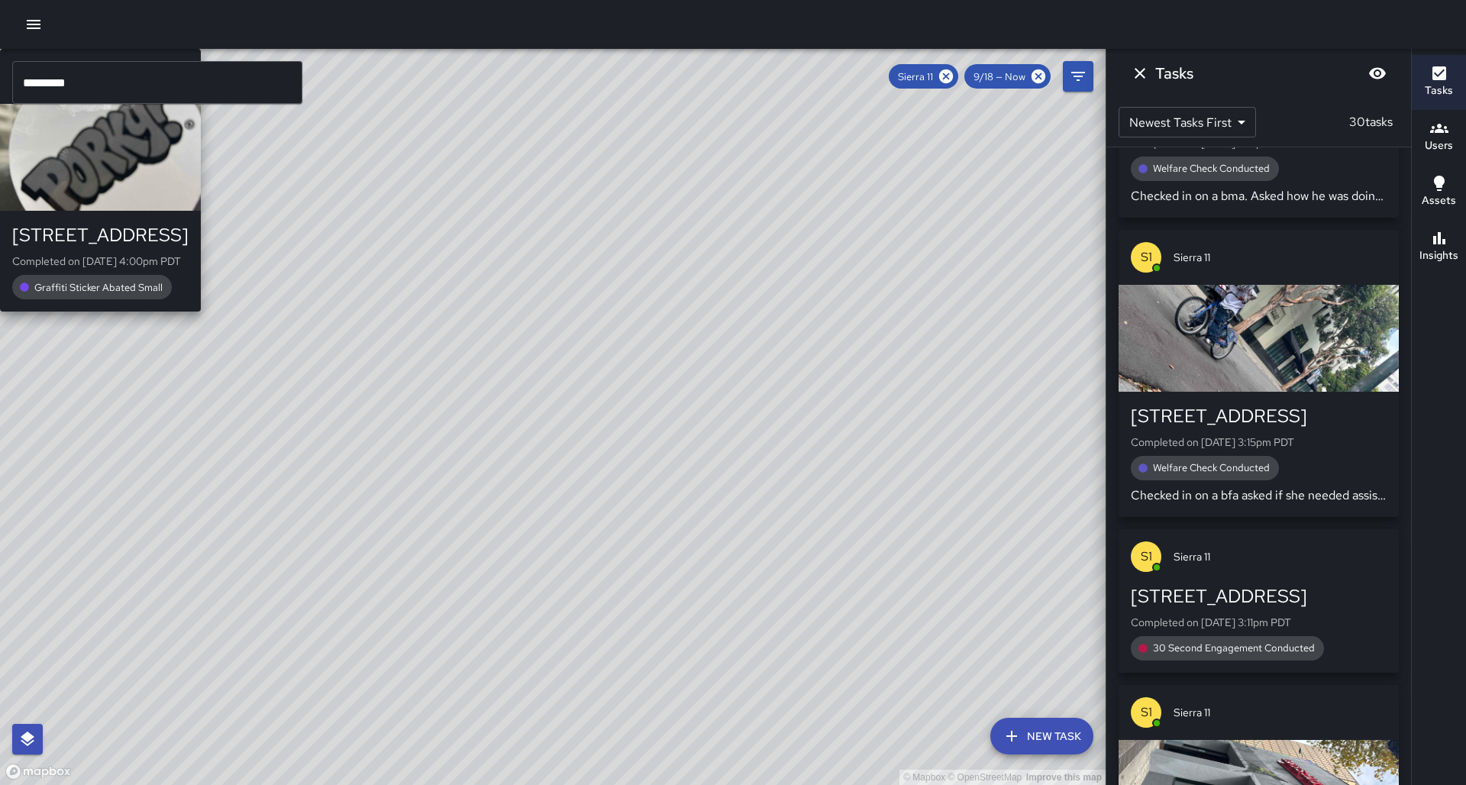
drag, startPoint x: 682, startPoint y: 324, endPoint x: 568, endPoint y: 288, distance: 120.0
click at [569, 285] on div "© Mapbox © OpenStreetMap Improve this map S1 Sierra [STREET_ADDRESS] Completed …" at bounding box center [552, 417] width 1105 height 736
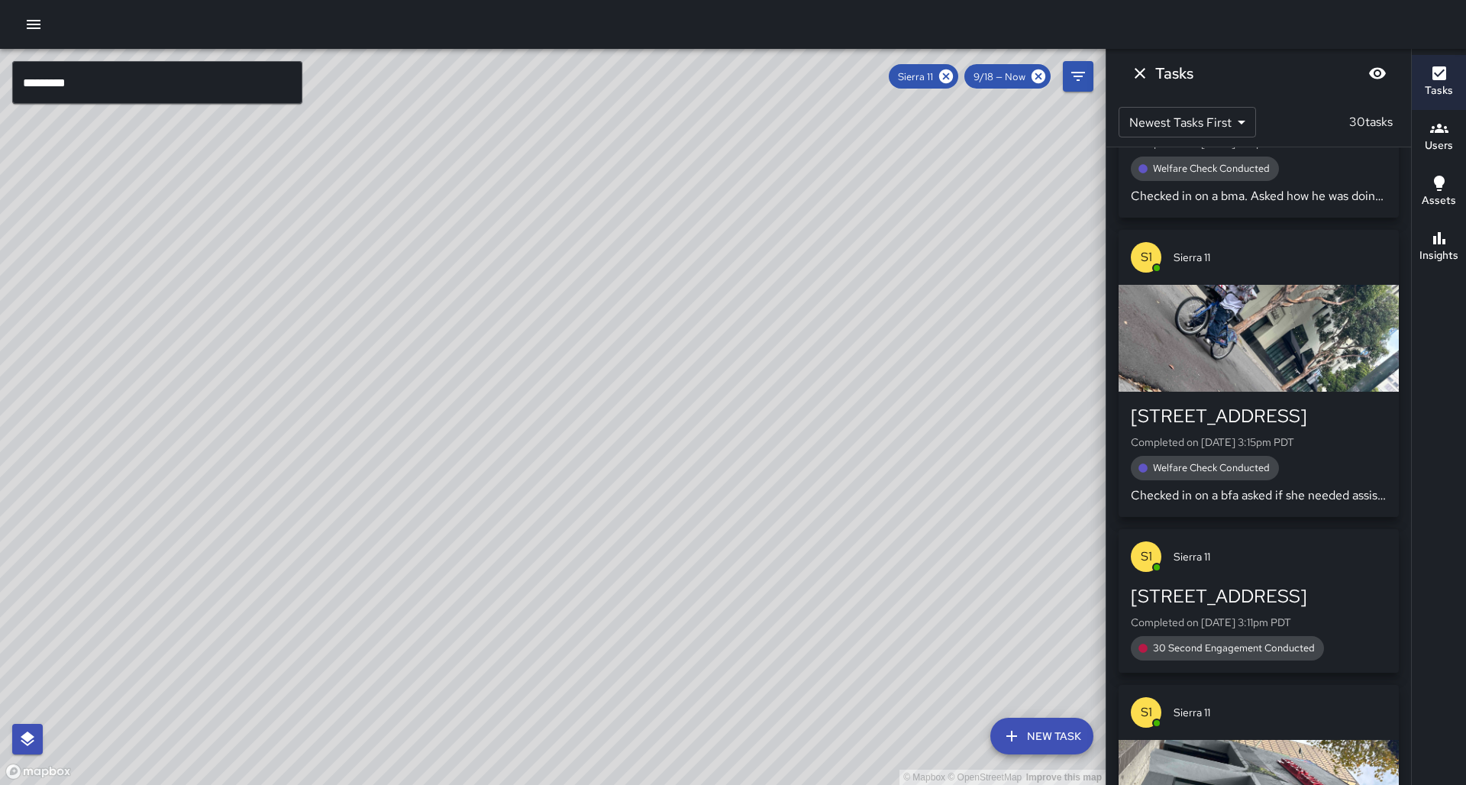
drag, startPoint x: 761, startPoint y: 321, endPoint x: 569, endPoint y: 352, distance: 194.9
click at [698, 454] on div "© Mapbox © OpenStreetMap Improve this map" at bounding box center [552, 417] width 1105 height 736
drag, startPoint x: 486, startPoint y: 342, endPoint x: 484, endPoint y: 333, distance: 9.3
click at [484, 333] on div "© Mapbox © OpenStreetMap Improve this map" at bounding box center [552, 417] width 1105 height 736
click at [1432, 247] on icon "button" at bounding box center [1439, 238] width 18 height 18
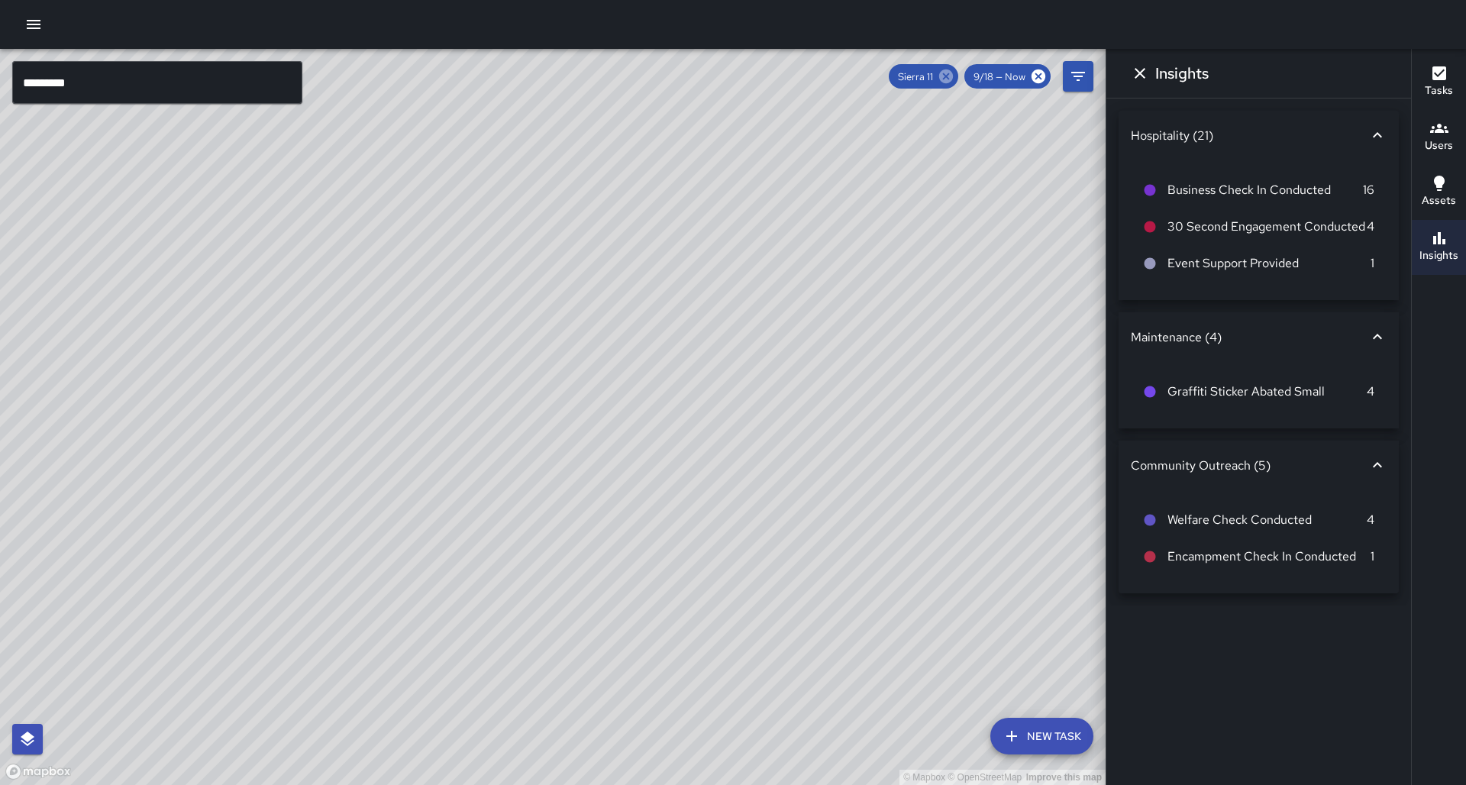
click at [953, 76] on icon at bounding box center [946, 76] width 14 height 14
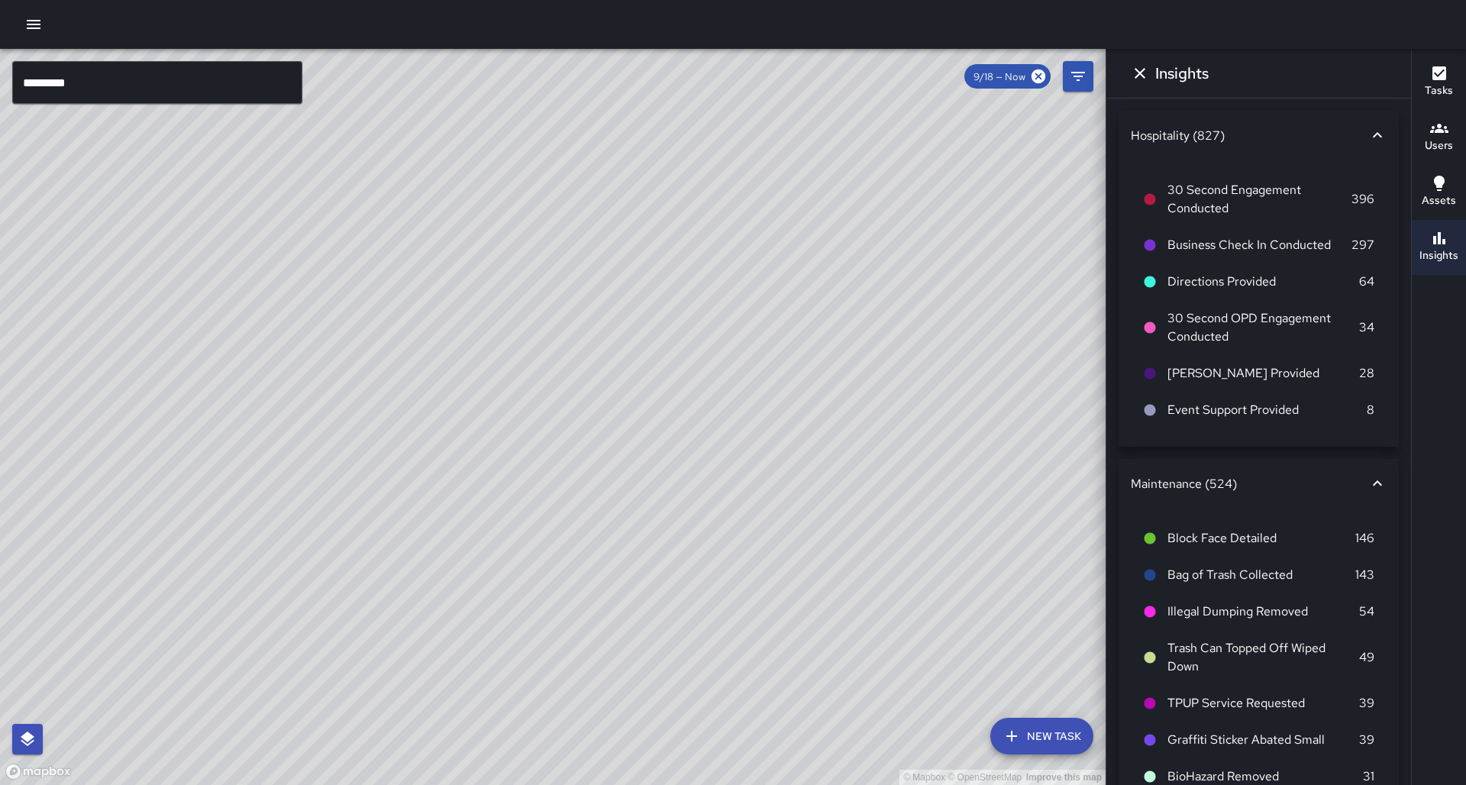
drag, startPoint x: 719, startPoint y: 309, endPoint x: 736, endPoint y: 295, distance: 22.2
click at [736, 295] on div "© Mapbox © OpenStreetMap Improve this map" at bounding box center [552, 417] width 1105 height 736
